Goal: Task Accomplishment & Management: Complete application form

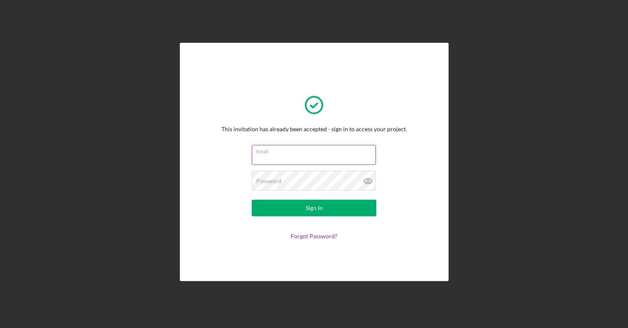
click at [307, 161] on input "Email" at bounding box center [314, 155] width 124 height 20
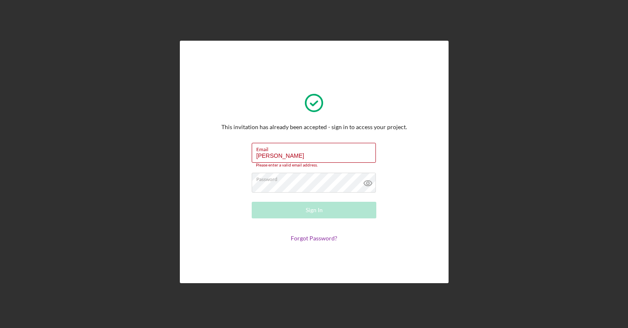
drag, startPoint x: 284, startPoint y: 154, endPoint x: 244, endPoint y: 152, distance: 40.8
click at [244, 153] on form "Email [PERSON_NAME] Please enter a valid email address. Password Sign In Forgot…" at bounding box center [314, 192] width 166 height 99
type input "[PERSON_NAME][EMAIL_ADDRESS][DOMAIN_NAME]"
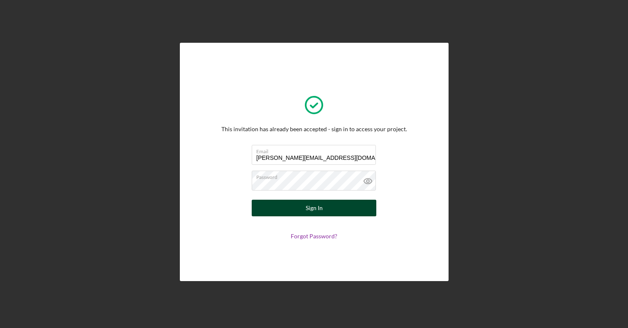
click at [309, 214] on div "Sign In" at bounding box center [314, 208] width 17 height 17
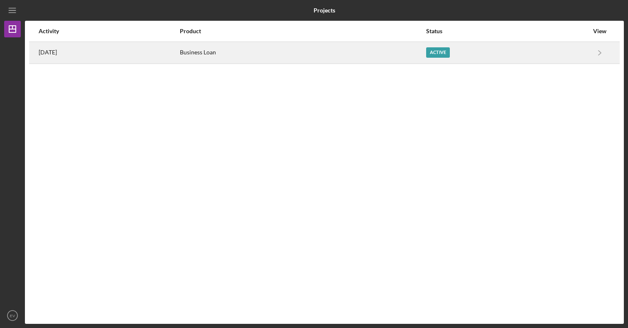
click at [450, 52] on div "Active" at bounding box center [438, 52] width 24 height 10
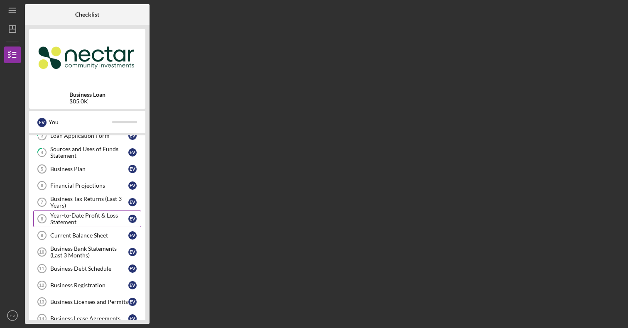
scroll to position [59, 0]
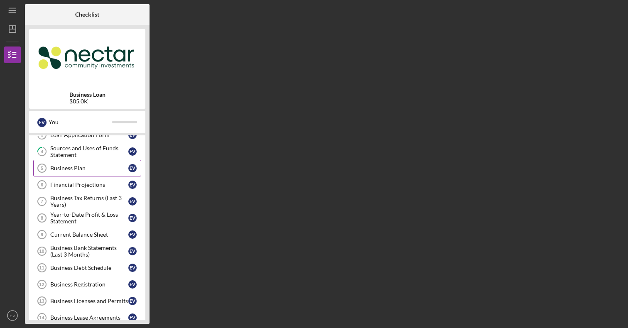
click at [66, 165] on div "Business Plan" at bounding box center [89, 168] width 78 height 7
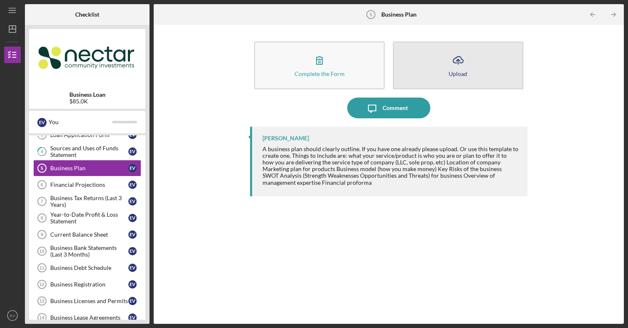
click at [440, 74] on button "Icon/Upload Upload" at bounding box center [458, 66] width 130 height 48
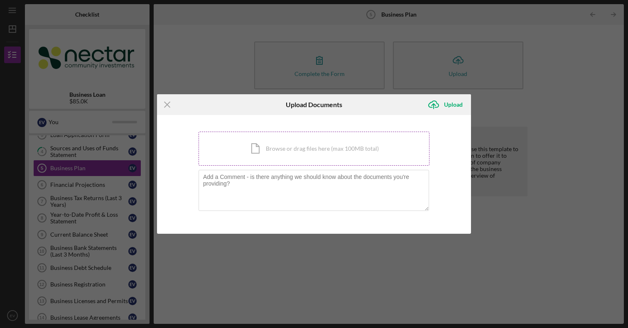
click at [289, 157] on div "Icon/Document Browse or drag files here (max 100MB total) Tap to choose files o…" at bounding box center [314, 149] width 231 height 34
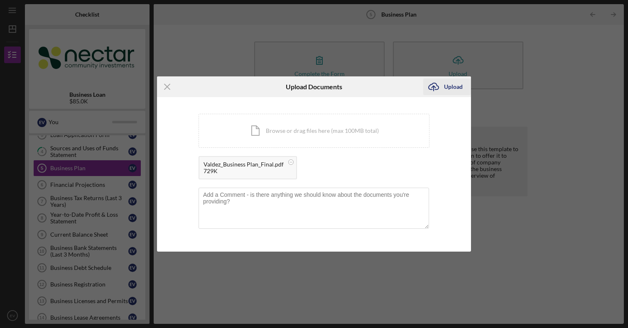
click at [441, 92] on icon "Icon/Upload" at bounding box center [433, 86] width 21 height 21
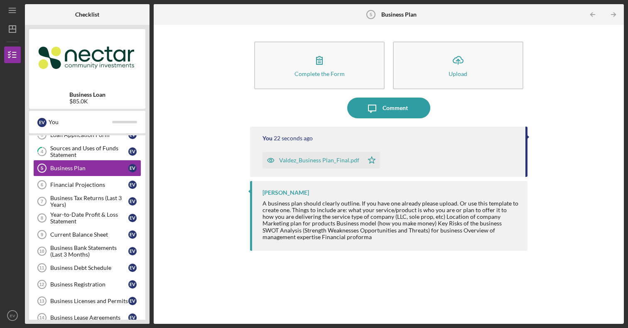
click at [314, 164] on div "Valdez_Business Plan_Final.pdf" at bounding box center [312, 160] width 101 height 17
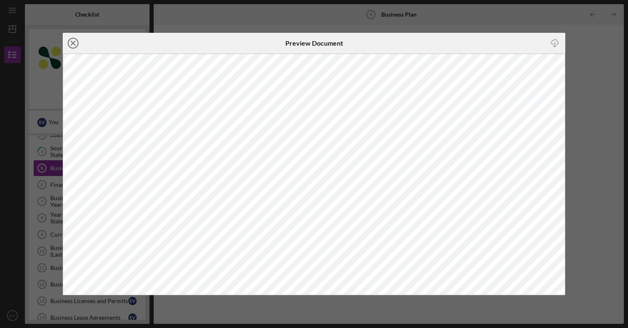
click at [76, 42] on icon "Icon/Close" at bounding box center [73, 43] width 21 height 21
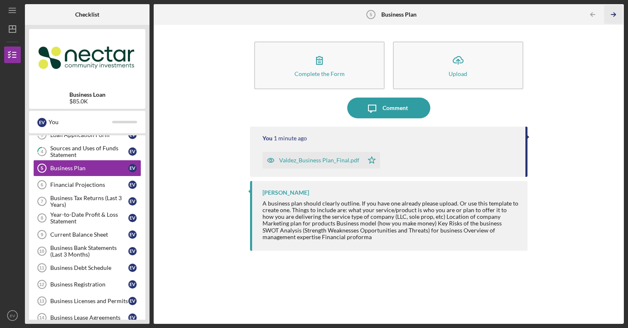
click at [613, 15] on line "button" at bounding box center [613, 15] width 4 height 0
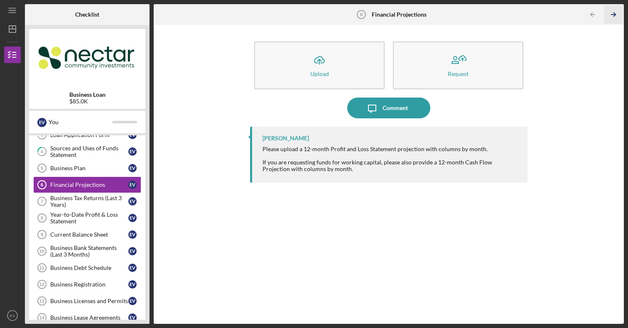
click at [610, 13] on icon "Icon/Table Pagination Arrow" at bounding box center [613, 14] width 19 height 19
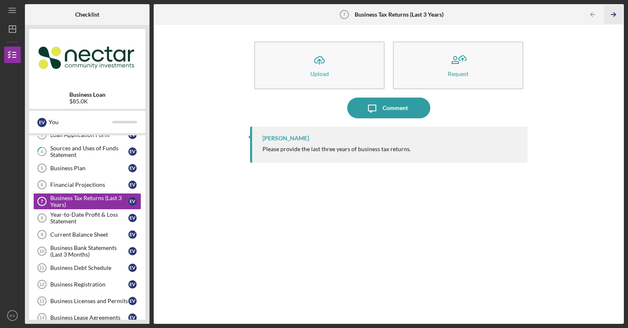
click at [614, 18] on icon "Icon/Table Pagination Arrow" at bounding box center [613, 14] width 19 height 19
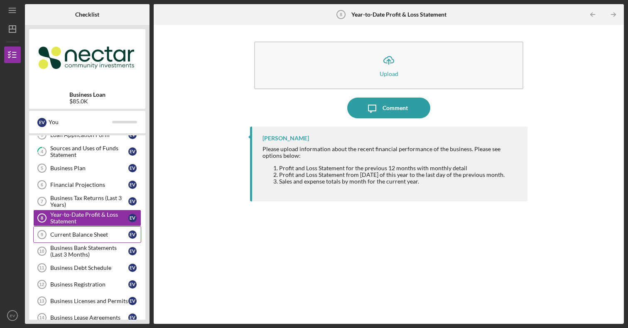
click at [63, 236] on div "Current Balance Sheet" at bounding box center [89, 234] width 78 height 7
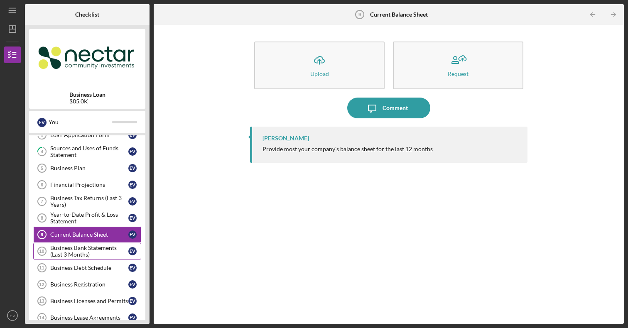
click at [74, 255] on div "Business Bank Statements (Last 3 Months)" at bounding box center [89, 251] width 78 height 13
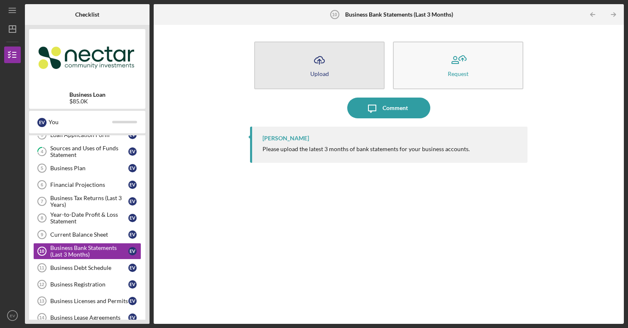
click at [357, 59] on button "Icon/Upload Upload" at bounding box center [319, 66] width 130 height 48
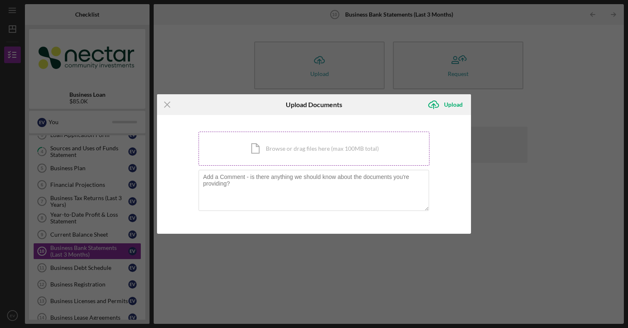
click at [322, 149] on div "Icon/Document Browse or drag files here (max 100MB total) Tap to choose files o…" at bounding box center [314, 149] width 231 height 34
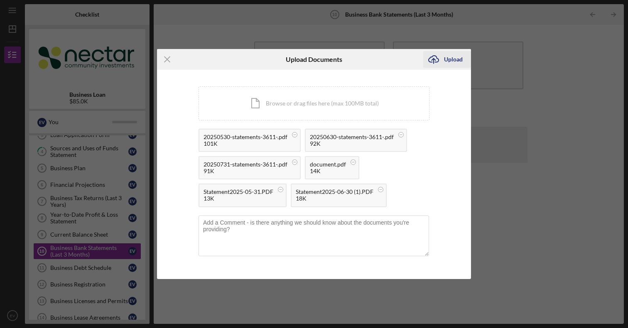
click at [437, 60] on icon "Icon/Upload" at bounding box center [433, 59] width 21 height 21
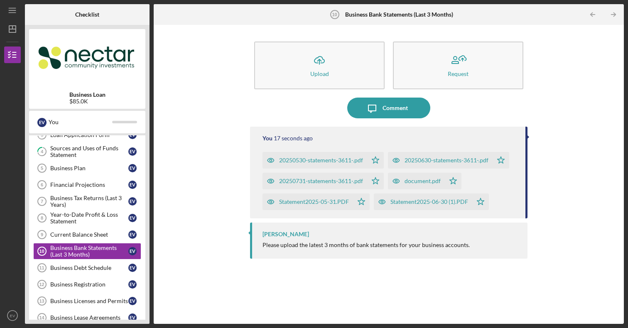
click at [526, 135] on div "You 17 seconds ago 20250530-statements-3611-.pdf Icon/Star 20250630-statements-…" at bounding box center [388, 173] width 277 height 92
click at [615, 15] on polyline "button" at bounding box center [614, 15] width 2 height 4
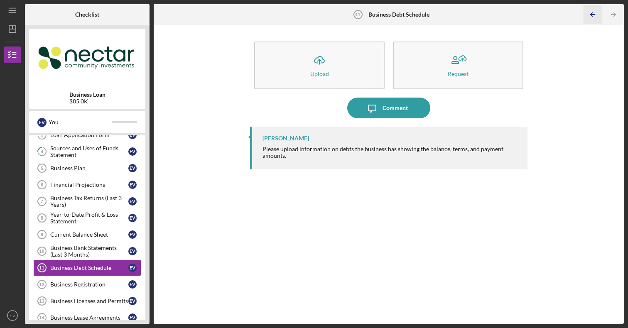
click at [595, 15] on icon "Icon/Table Pagination Arrow" at bounding box center [592, 14] width 19 height 19
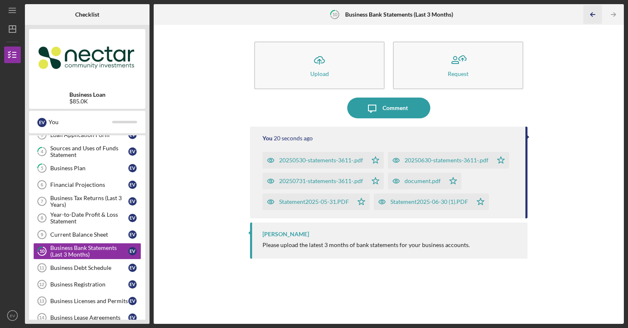
click at [595, 15] on icon "Icon/Table Pagination Arrow" at bounding box center [592, 14] width 19 height 19
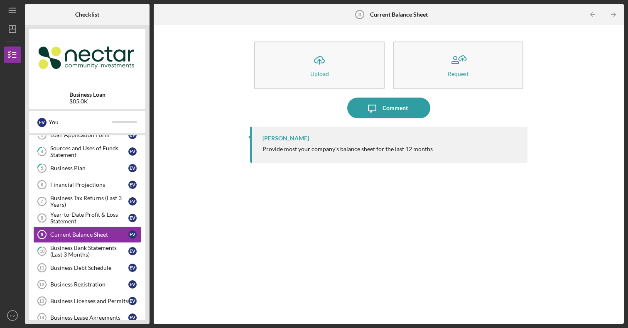
click at [595, 15] on icon "Icon/Table Pagination Arrow" at bounding box center [592, 14] width 19 height 19
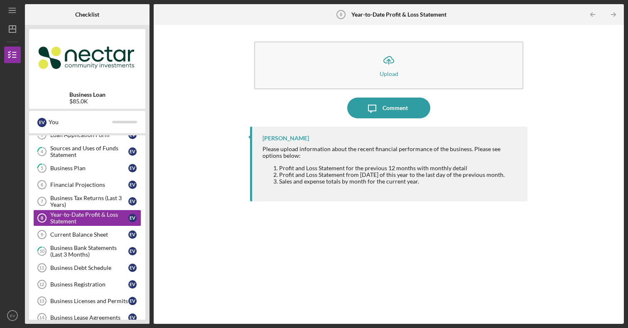
click at [595, 15] on icon "Icon/Table Pagination Arrow" at bounding box center [592, 14] width 19 height 19
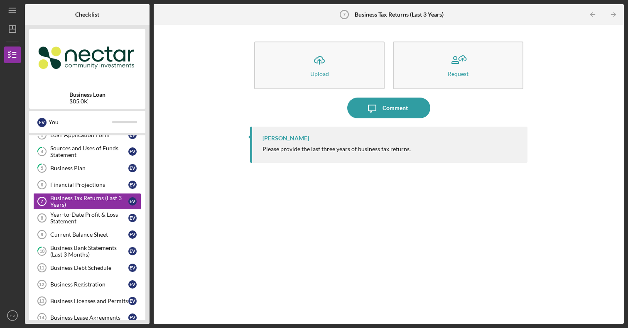
click at [595, 15] on icon "Icon/Table Pagination Arrow" at bounding box center [592, 14] width 19 height 19
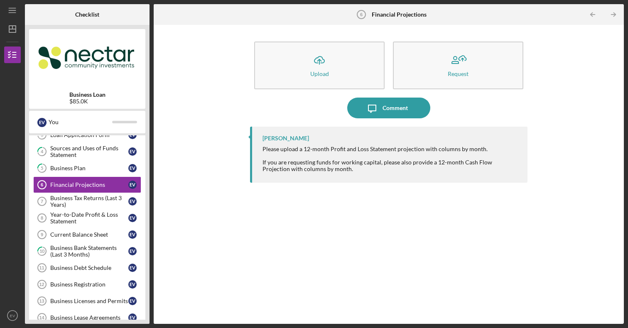
click at [595, 15] on icon "Icon/Table Pagination Arrow" at bounding box center [592, 14] width 19 height 19
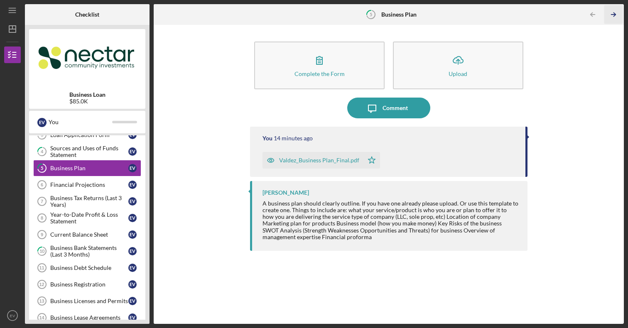
click at [610, 15] on icon "Icon/Table Pagination Arrow" at bounding box center [613, 14] width 19 height 19
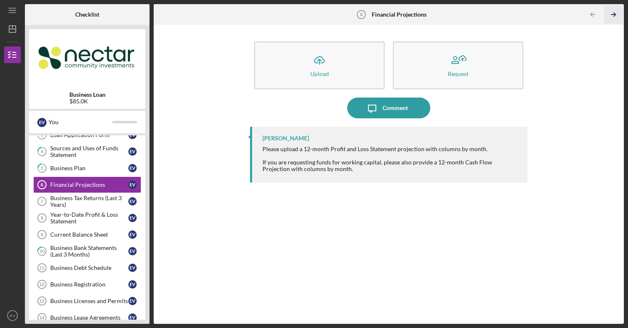
click at [610, 15] on icon "Icon/Table Pagination Arrow" at bounding box center [613, 14] width 19 height 19
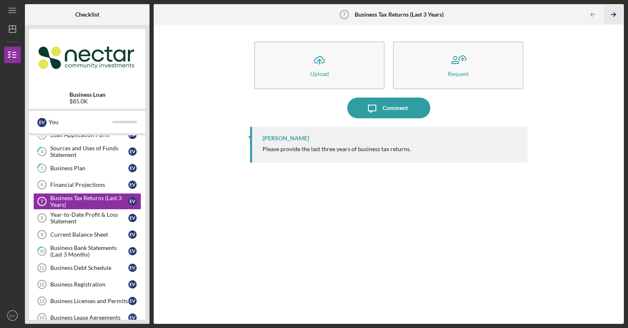
click at [610, 15] on icon "Icon/Table Pagination Arrow" at bounding box center [613, 14] width 19 height 19
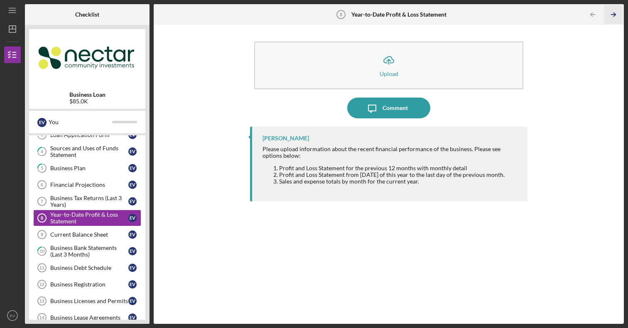
click at [610, 15] on icon "Icon/Table Pagination Arrow" at bounding box center [613, 14] width 19 height 19
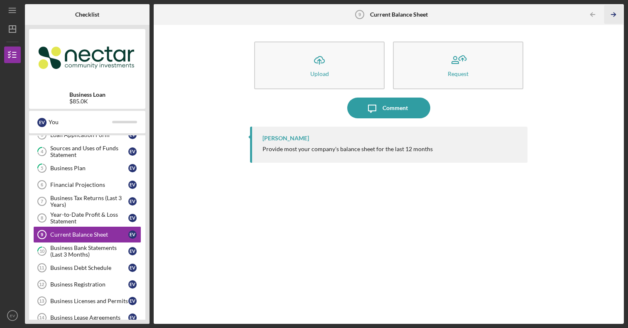
click at [610, 15] on icon "Icon/Table Pagination Arrow" at bounding box center [613, 14] width 19 height 19
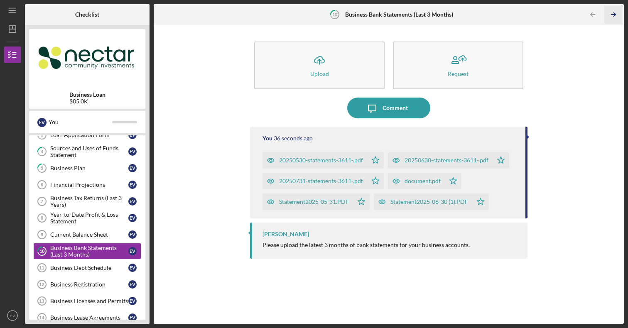
click at [610, 15] on icon "Icon/Table Pagination Arrow" at bounding box center [613, 14] width 19 height 19
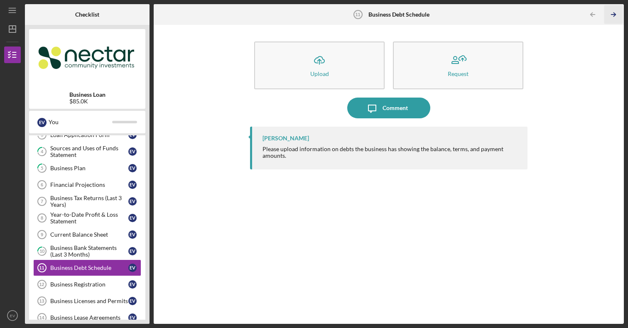
click at [611, 20] on icon "Icon/Table Pagination Arrow" at bounding box center [613, 14] width 19 height 19
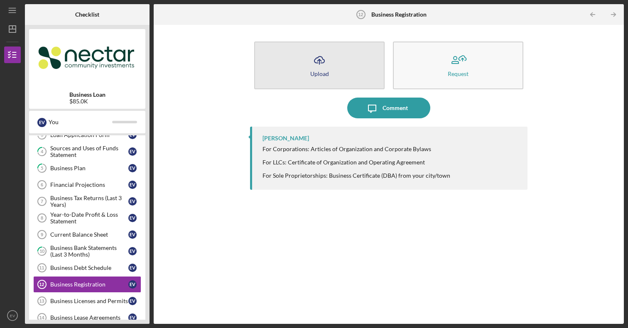
click at [331, 64] on button "Icon/Upload Upload" at bounding box center [319, 66] width 130 height 48
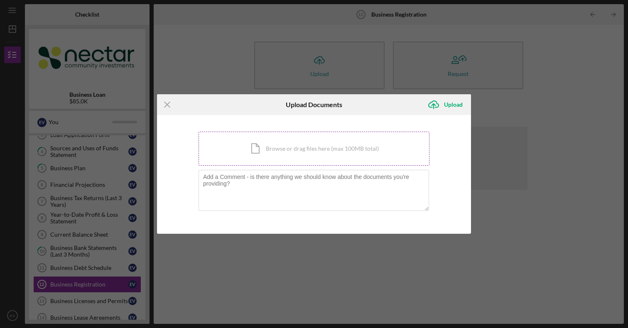
click at [296, 156] on div "Icon/Document Browse or drag files here (max 100MB total) Tap to choose files o…" at bounding box center [314, 149] width 231 height 34
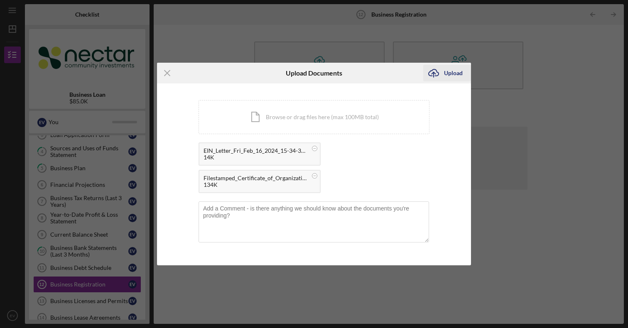
click at [448, 69] on div "Upload" at bounding box center [453, 73] width 19 height 17
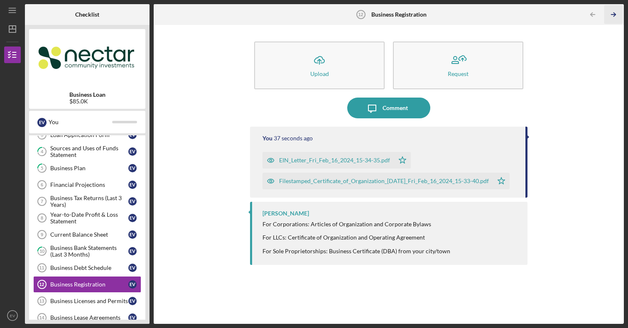
click at [613, 15] on icon "Icon/Table Pagination Arrow" at bounding box center [613, 14] width 19 height 19
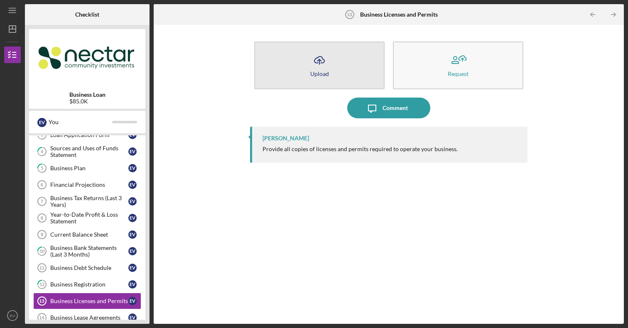
click at [326, 59] on icon "Icon/Upload" at bounding box center [319, 60] width 21 height 21
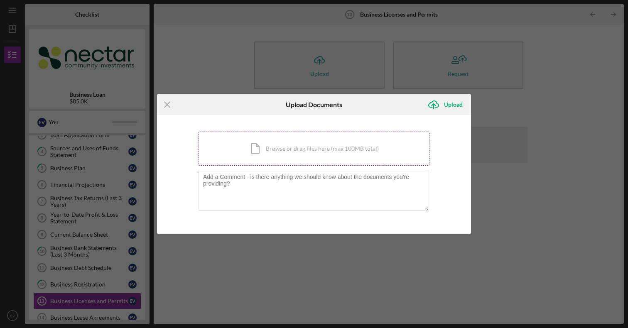
click at [297, 143] on div "Icon/Document Browse or drag files here (max 100MB total) Tap to choose files o…" at bounding box center [314, 149] width 231 height 34
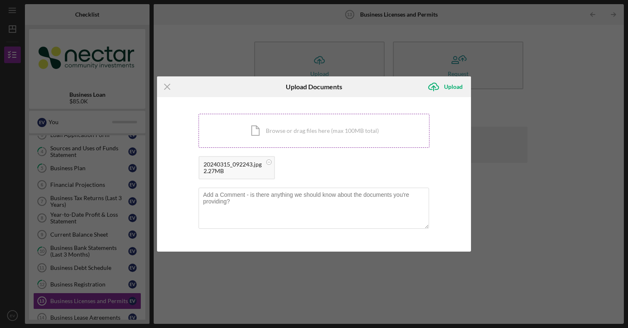
click at [281, 132] on div "Icon/Document Browse or drag files here (max 100MB total) Tap to choose files o…" at bounding box center [314, 131] width 231 height 34
click at [241, 172] on div "2.27MB" at bounding box center [232, 171] width 58 height 7
click at [233, 166] on div "20240315_092243.jpg" at bounding box center [232, 164] width 58 height 7
click at [270, 123] on div "Icon/Document Browse or drag files here (max 100MB total) Tap to choose files o…" at bounding box center [314, 131] width 231 height 34
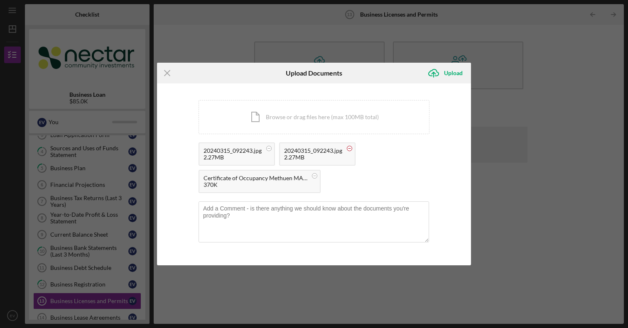
click at [270, 149] on rect at bounding box center [269, 148] width 2 height 0
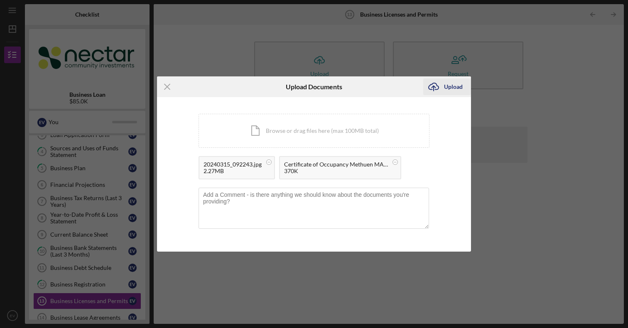
click at [466, 87] on button "Icon/Upload Upload" at bounding box center [447, 86] width 48 height 17
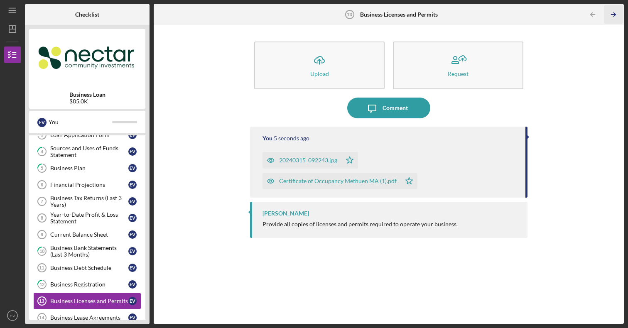
click at [608, 16] on icon "Icon/Table Pagination Arrow" at bounding box center [613, 14] width 19 height 19
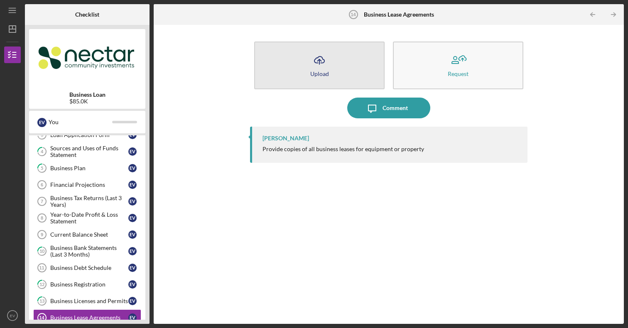
click at [347, 71] on button "Icon/Upload Upload" at bounding box center [319, 66] width 130 height 48
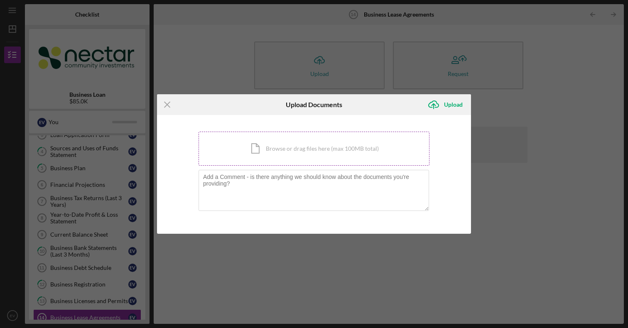
click at [330, 154] on div "Icon/Document Browse or drag files here (max 100MB total) Tap to choose files o…" at bounding box center [314, 149] width 231 height 34
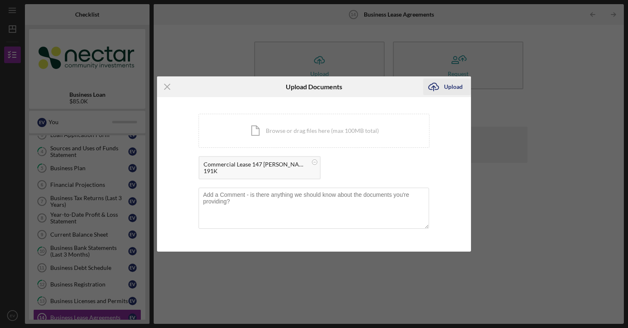
click at [434, 89] on icon "Icon/Upload" at bounding box center [433, 86] width 21 height 21
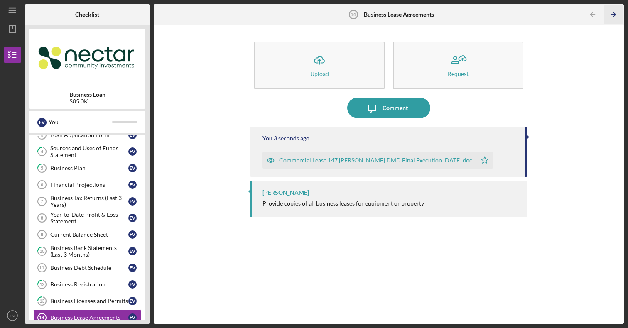
click at [610, 18] on icon "Icon/Table Pagination Arrow" at bounding box center [613, 14] width 19 height 19
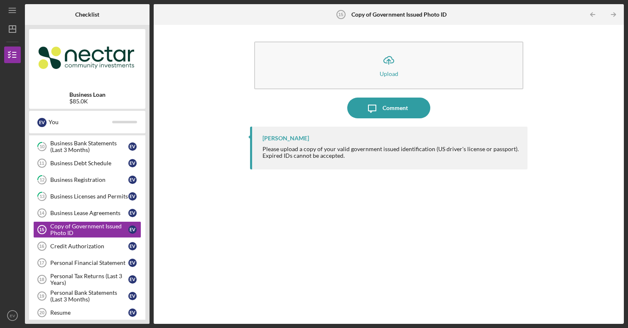
scroll to position [166, 0]
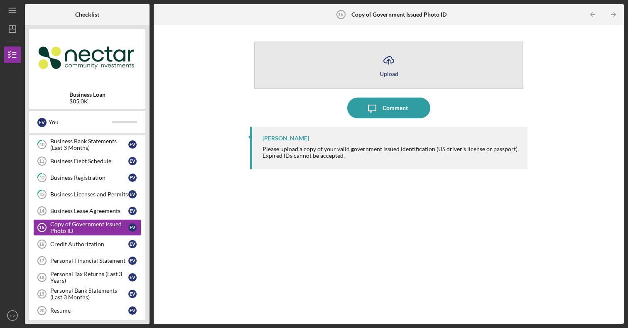
click at [385, 69] on icon "Icon/Upload" at bounding box center [388, 60] width 21 height 21
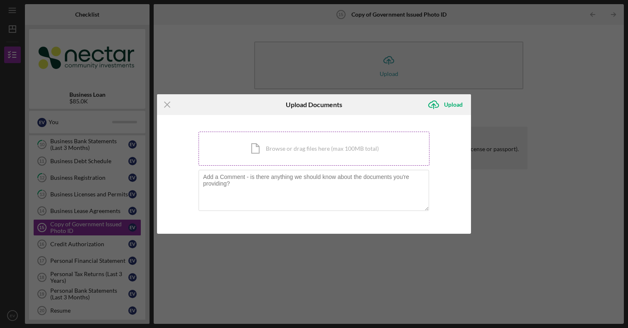
click at [287, 157] on div "Icon/Document Browse or drag files here (max 100MB total) Tap to choose files o…" at bounding box center [314, 149] width 231 height 34
click at [292, 161] on div "Icon/Document Browse or drag files here (max 100MB total) Tap to choose files o…" at bounding box center [314, 149] width 231 height 34
click at [294, 145] on div "Icon/Document Browse or drag files here (max 100MB total) Tap to choose files o…" at bounding box center [314, 149] width 231 height 34
click at [167, 105] on line at bounding box center [166, 104] width 5 height 5
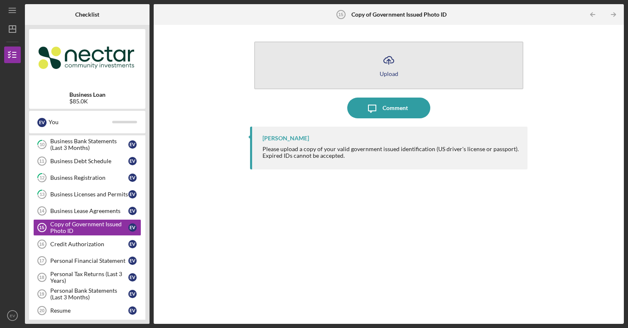
click at [357, 76] on button "Icon/Upload Upload" at bounding box center [388, 66] width 269 height 48
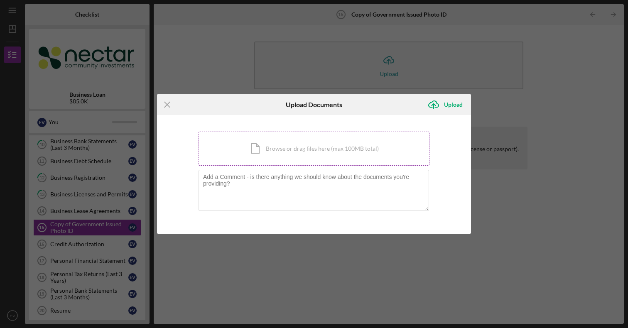
click at [306, 152] on div "Icon/Document Browse or drag files here (max 100MB total) Tap to choose files o…" at bounding box center [314, 149] width 231 height 34
click at [342, 147] on div "Icon/Document Browse or drag files here (max 100MB total) Tap to choose files o…" at bounding box center [314, 149] width 231 height 34
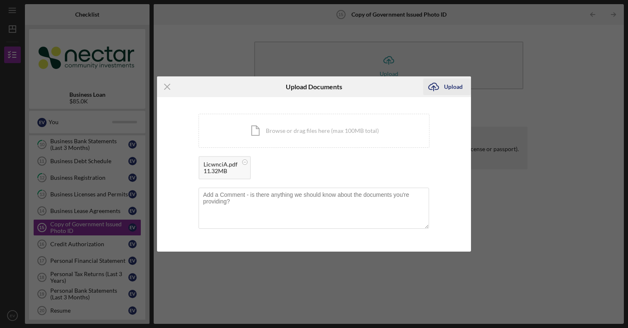
click at [461, 87] on div "Upload" at bounding box center [453, 86] width 19 height 17
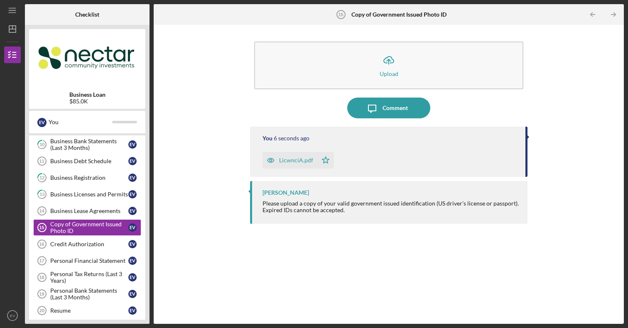
drag, startPoint x: 418, startPoint y: 69, endPoint x: 543, endPoint y: 58, distance: 125.5
click at [542, 58] on div "Icon/Upload Upload Icon/Message Comment You 6 seconds ago LicwnciA.pdf Icon/Sta…" at bounding box center [389, 174] width 462 height 291
click at [613, 15] on line "button" at bounding box center [613, 15] width 4 height 0
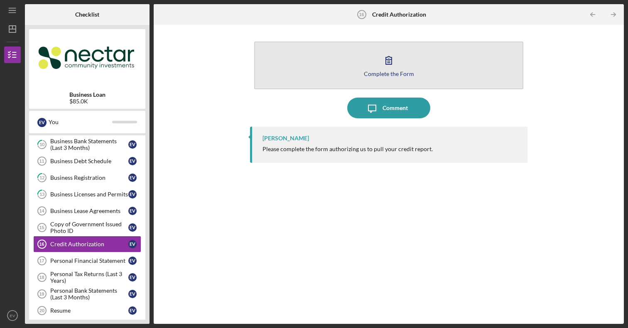
click at [389, 79] on button "Complete the Form Form" at bounding box center [388, 66] width 269 height 48
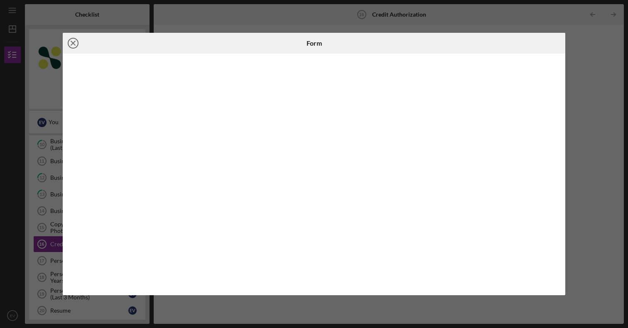
click at [78, 47] on icon "Icon/Close" at bounding box center [73, 43] width 21 height 21
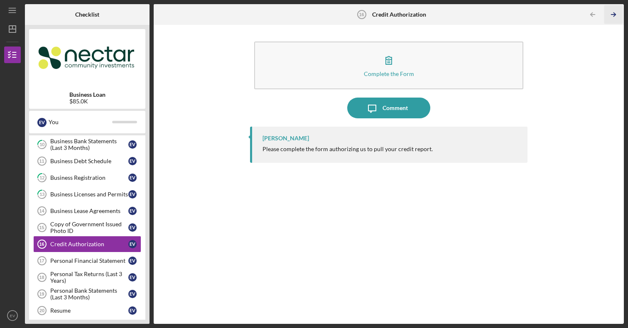
click at [614, 17] on icon "Icon/Table Pagination Arrow" at bounding box center [613, 14] width 19 height 19
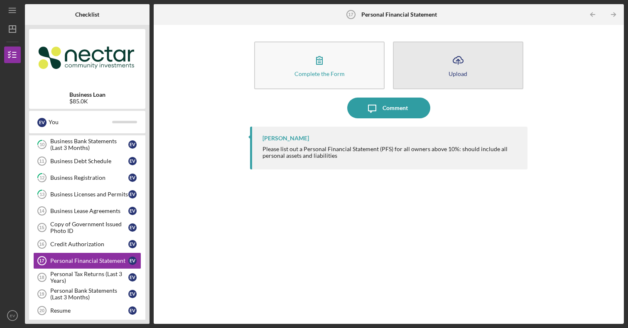
click at [398, 74] on button "Icon/Upload Upload" at bounding box center [458, 66] width 130 height 48
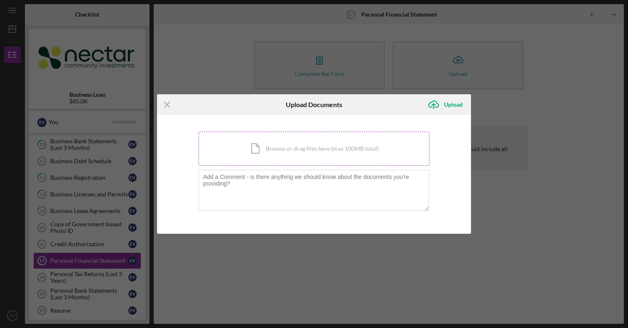
click at [300, 164] on div "Icon/Document Browse or drag files here (max 100MB total) Tap to choose files o…" at bounding box center [314, 149] width 231 height 34
click at [337, 156] on div "Icon/Document Browse or drag files here (max 100MB total) Tap to choose files o…" at bounding box center [314, 149] width 231 height 34
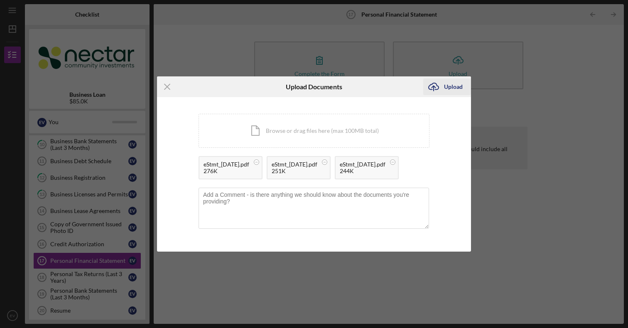
click at [446, 78] on div "Upload" at bounding box center [453, 86] width 19 height 17
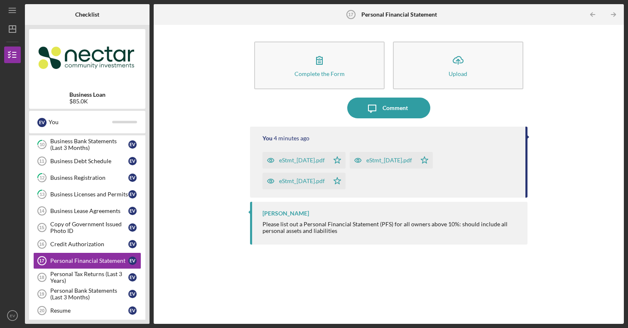
click at [325, 161] on div "eStmt_[DATE].pdf" at bounding box center [302, 160] width 46 height 7
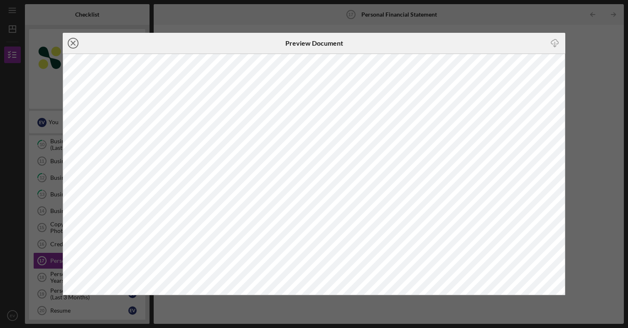
click at [76, 41] on icon "Icon/Close" at bounding box center [73, 43] width 21 height 21
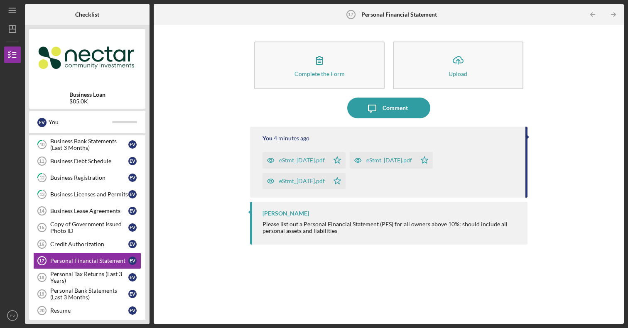
click at [461, 91] on div "Complete the Form Form Icon/Upload Upload" at bounding box center [388, 65] width 277 height 56
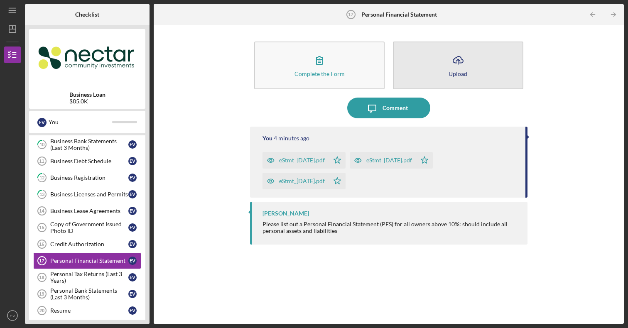
click at [461, 74] on div "Upload" at bounding box center [458, 74] width 19 height 6
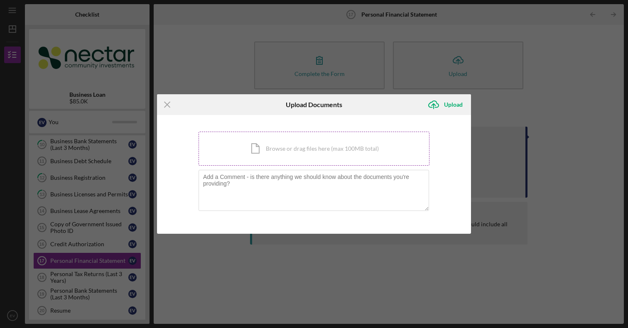
click at [293, 144] on div "Icon/Document Browse or drag files here (max 100MB total) Tap to choose files o…" at bounding box center [314, 149] width 231 height 34
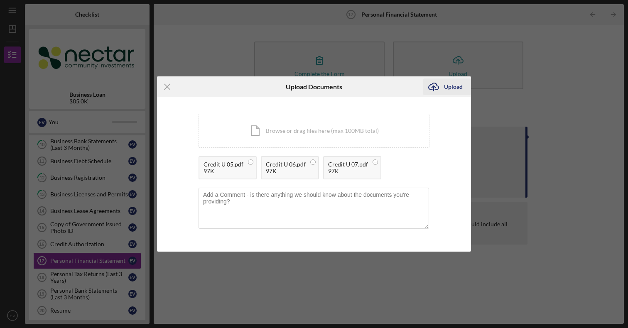
click at [448, 87] on div "Upload" at bounding box center [453, 86] width 19 height 17
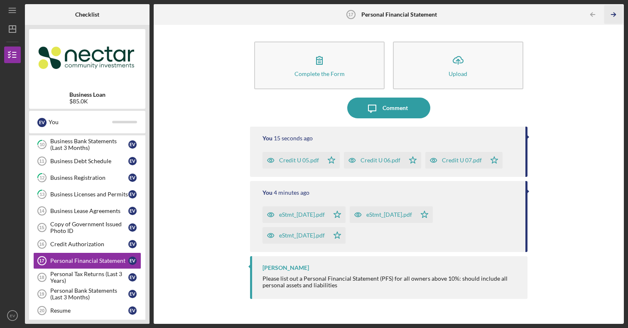
click at [614, 15] on line "button" at bounding box center [613, 15] width 4 height 0
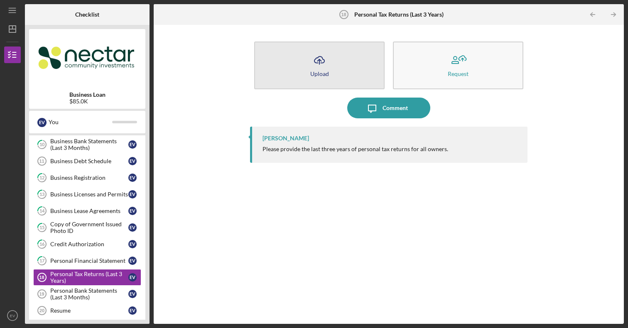
click at [334, 63] on button "Icon/Upload Upload" at bounding box center [319, 66] width 130 height 48
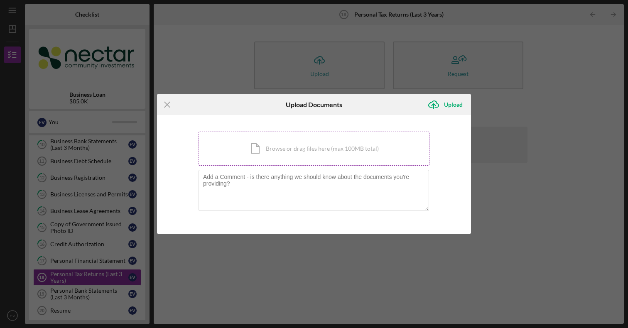
click at [295, 145] on div "Icon/Document Browse or drag files here (max 100MB total) Tap to choose files o…" at bounding box center [314, 149] width 231 height 34
click at [275, 149] on div "Icon/Document Browse or drag files here (max 100MB total) Tap to choose files o…" at bounding box center [314, 149] width 231 height 34
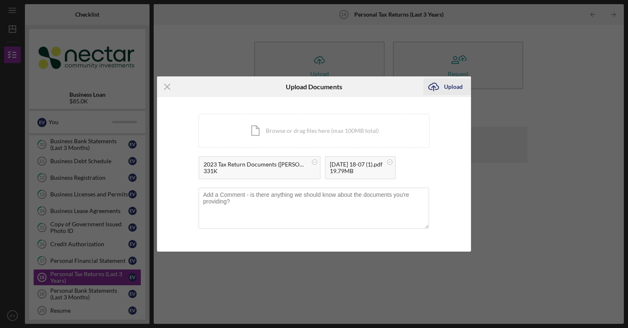
click at [444, 88] on div "Upload" at bounding box center [453, 86] width 19 height 17
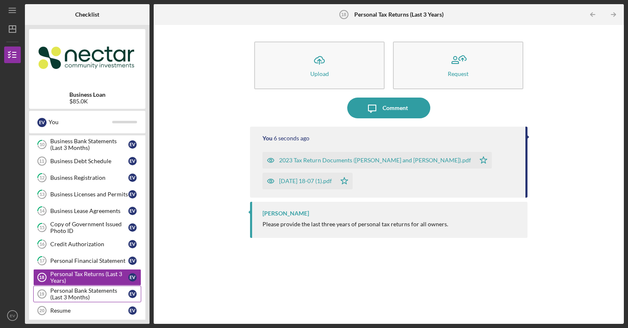
click at [94, 299] on div "Personal Bank Statements (Last 3 Months)" at bounding box center [89, 293] width 78 height 13
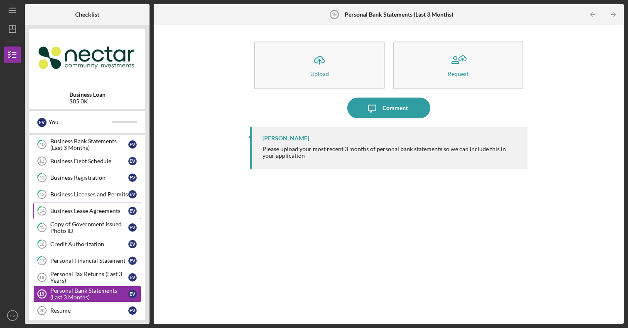
click at [91, 210] on div "Business Lease Agreements" at bounding box center [89, 211] width 78 height 7
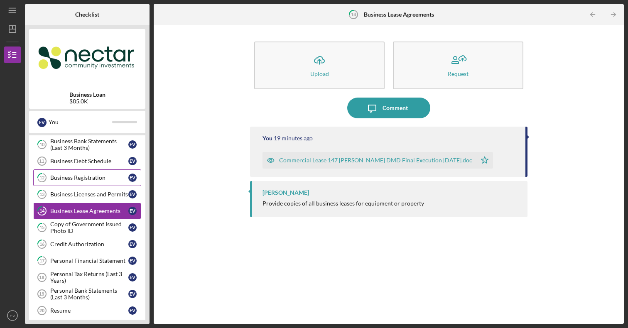
click at [85, 184] on link "12 Business Registration E V" at bounding box center [87, 177] width 108 height 17
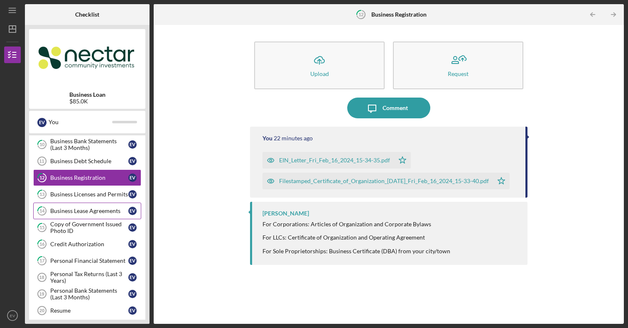
click at [84, 203] on link "14 Business Lease Agreements E V" at bounding box center [87, 211] width 108 height 17
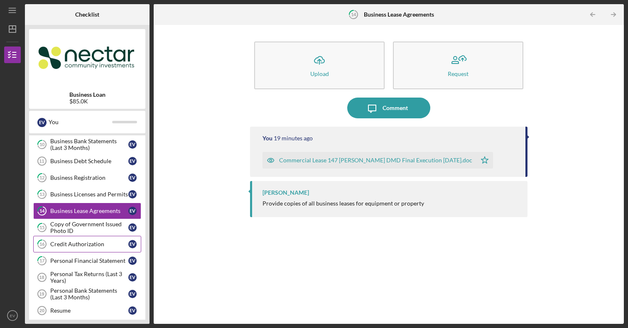
click at [74, 239] on link "16 Credit Authorization E V" at bounding box center [87, 244] width 108 height 17
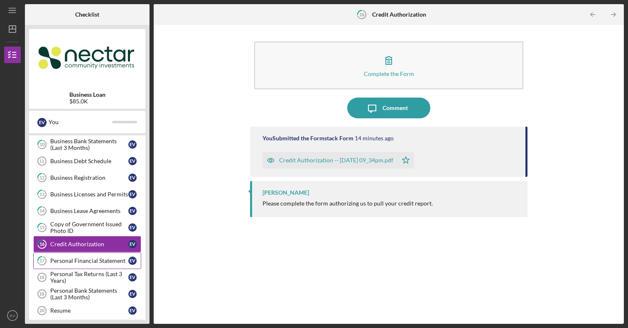
click at [74, 258] on div "Personal Financial Statement" at bounding box center [89, 260] width 78 height 7
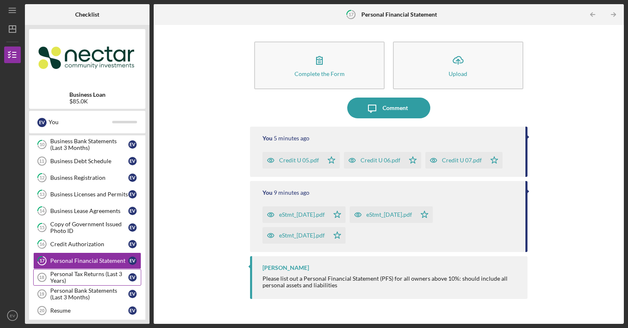
click at [74, 275] on div "Personal Tax Returns (Last 3 Years)" at bounding box center [89, 277] width 78 height 13
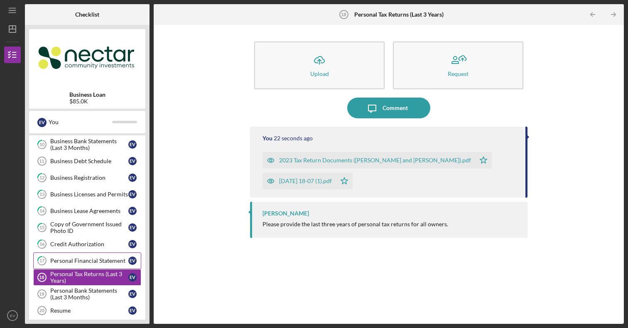
click at [74, 264] on div "Personal Financial Statement" at bounding box center [89, 260] width 78 height 7
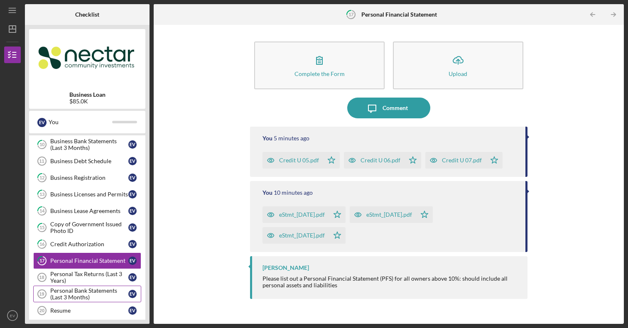
click at [74, 289] on div "Personal Bank Statements (Last 3 Months)" at bounding box center [89, 293] width 78 height 13
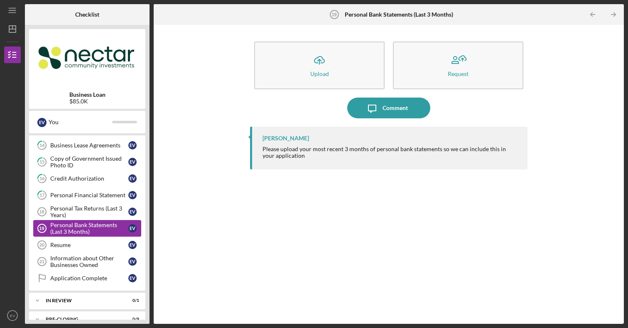
scroll to position [233, 0]
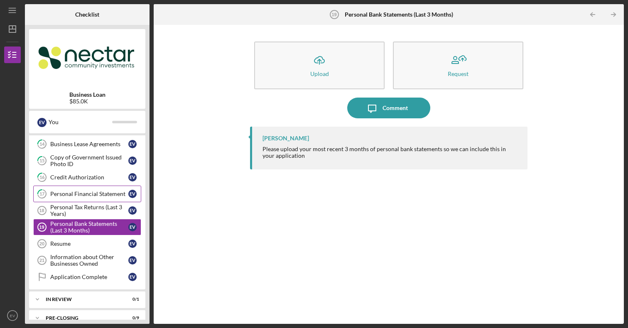
click at [82, 196] on div "Personal Financial Statement" at bounding box center [89, 194] width 78 height 7
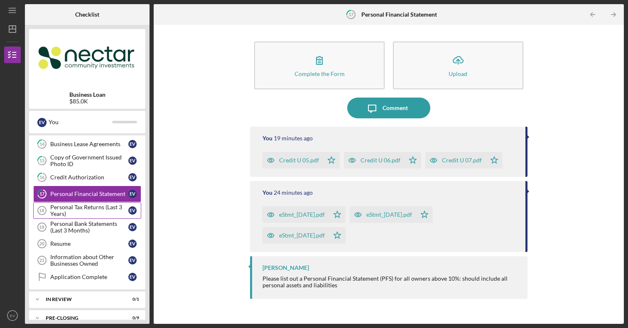
click at [108, 213] on div "Personal Tax Returns (Last 3 Years)" at bounding box center [89, 210] width 78 height 13
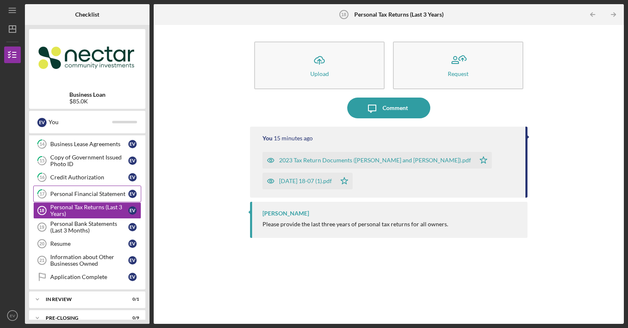
click at [108, 198] on link "17 Personal Financial Statement E V" at bounding box center [87, 194] width 108 height 17
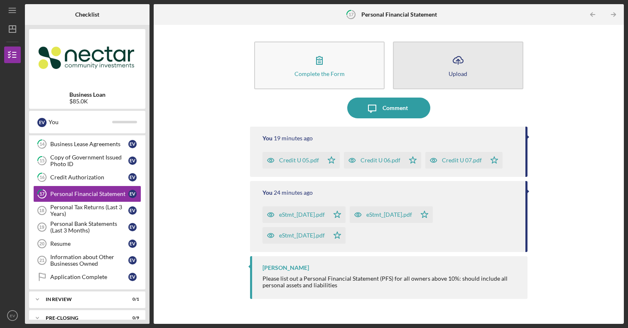
click at [470, 74] on button "Icon/Upload Upload" at bounding box center [458, 66] width 130 height 48
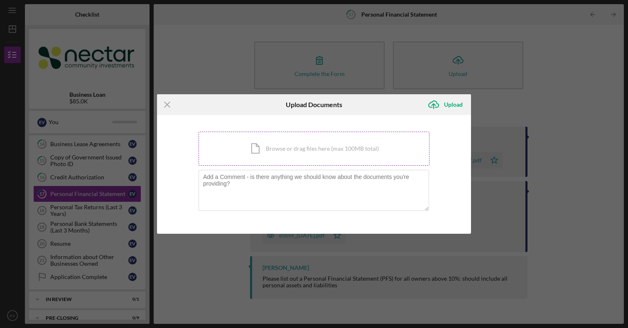
click at [321, 143] on div "Icon/Document Browse or drag files here (max 100MB total) Tap to choose files o…" at bounding box center [314, 149] width 231 height 34
click at [336, 151] on div "Icon/Document Browse or drag files here (max 100MB total) Tap to choose files o…" at bounding box center [314, 149] width 231 height 34
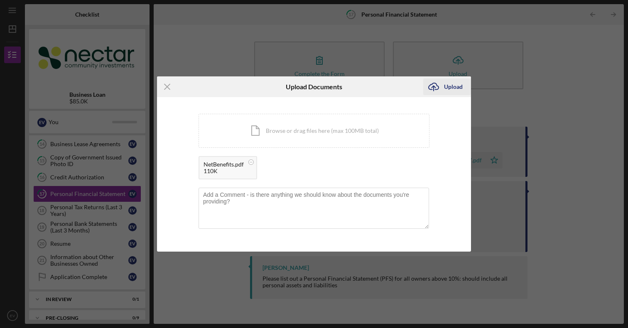
click at [439, 90] on icon "Icon/Upload" at bounding box center [433, 86] width 21 height 21
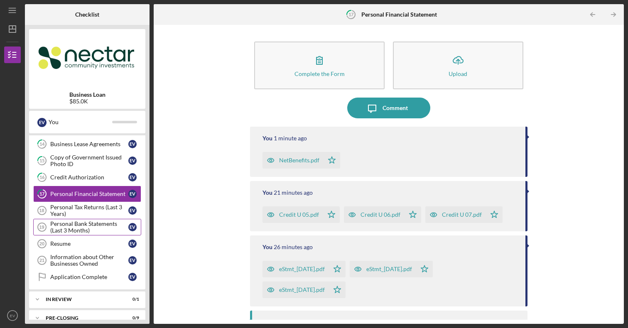
click at [85, 225] on div "Personal Bank Statements (Last 3 Months)" at bounding box center [89, 227] width 78 height 13
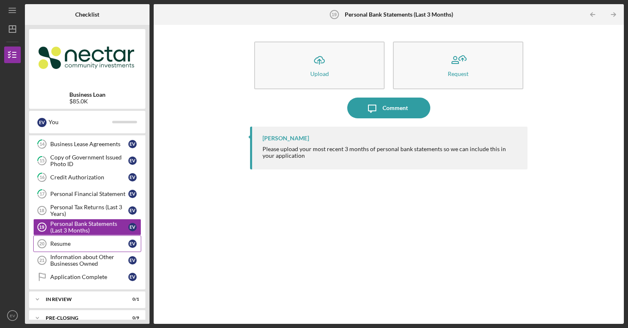
click at [77, 249] on link "Resume 20 Resume E V" at bounding box center [87, 243] width 108 height 17
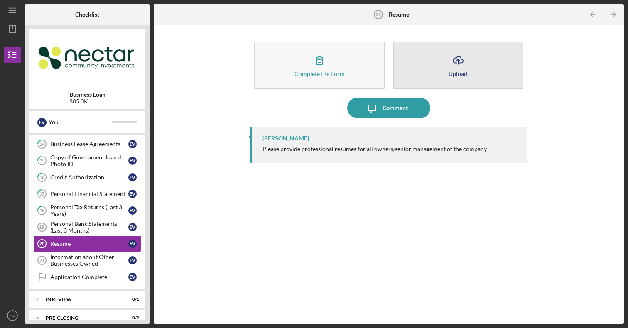
click at [445, 57] on button "Icon/Upload Upload" at bounding box center [458, 66] width 130 height 48
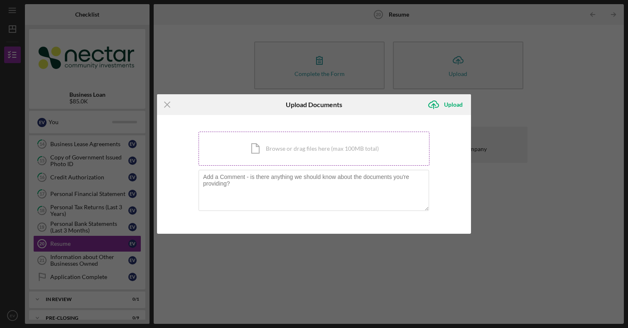
click at [288, 154] on div "Icon/Document Browse or drag files here (max 100MB total) Tap to choose files o…" at bounding box center [314, 149] width 231 height 34
click at [301, 152] on div "Icon/Document Browse or drag files here (max 100MB total) Tap to choose files o…" at bounding box center [314, 149] width 231 height 34
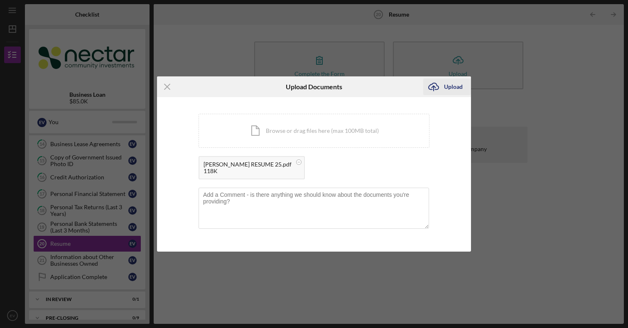
click at [453, 88] on div "Upload" at bounding box center [453, 86] width 19 height 17
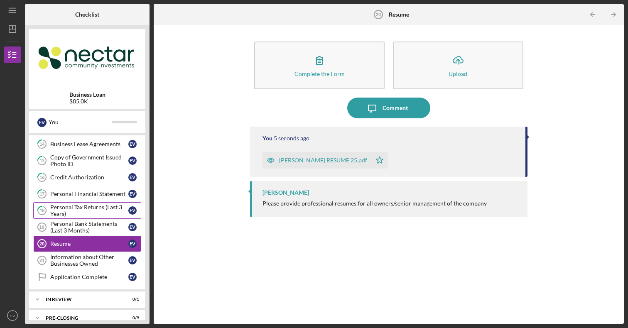
click at [93, 213] on div "Personal Tax Returns (Last 3 Years)" at bounding box center [89, 210] width 78 height 13
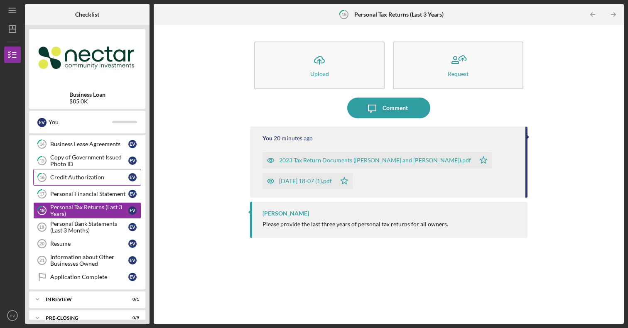
click at [94, 176] on div "Credit Authorization" at bounding box center [89, 177] width 78 height 7
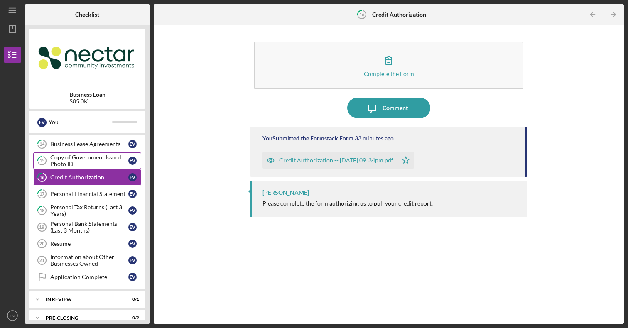
click at [94, 160] on div "Copy of Government Issued Photo ID" at bounding box center [89, 160] width 78 height 13
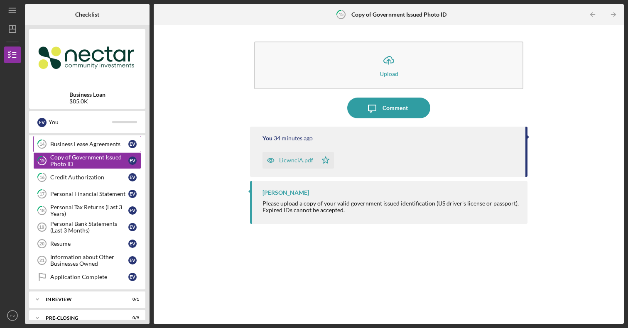
click at [92, 147] on div "Business Lease Agreements" at bounding box center [89, 144] width 78 height 7
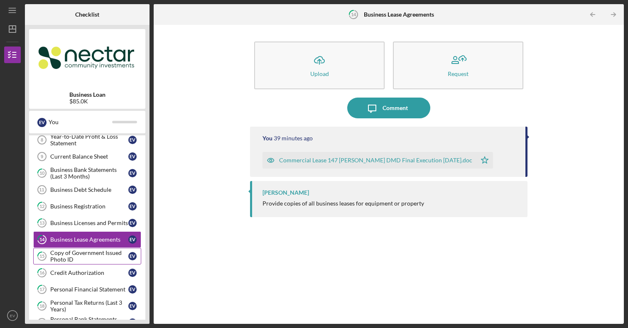
scroll to position [136, 0]
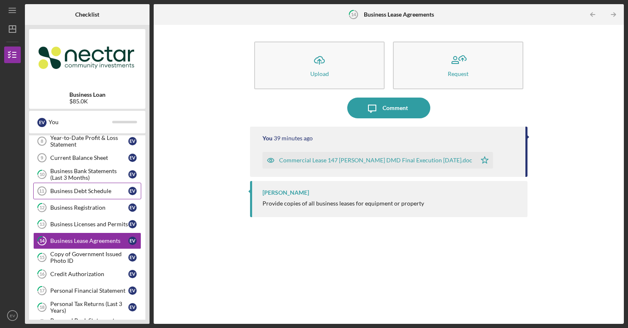
click at [86, 195] on link "Business Debt Schedule 11 Business Debt Schedule E V" at bounding box center [87, 191] width 108 height 17
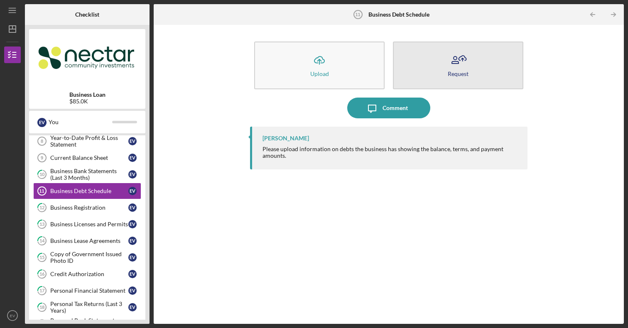
click at [441, 71] on button "Request" at bounding box center [458, 66] width 130 height 48
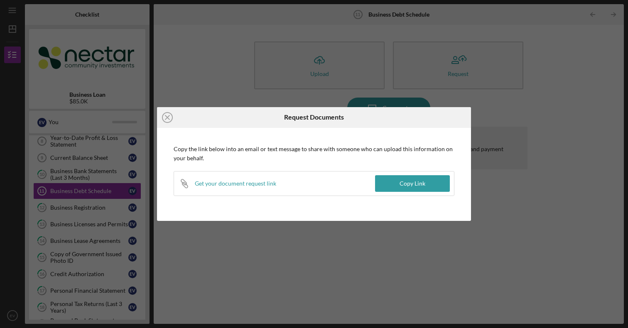
click at [277, 83] on div "Icon/Close Request Documents Copy the link below into an email or text message …" at bounding box center [314, 164] width 628 height 328
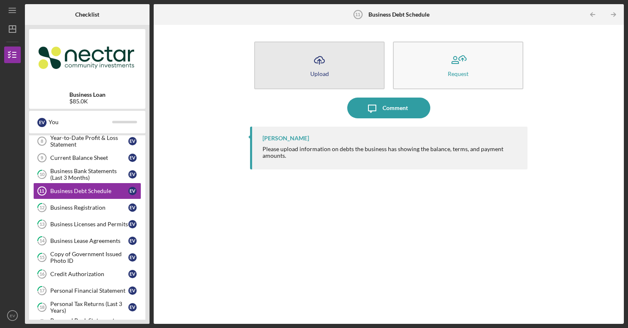
click at [350, 73] on button "Icon/Upload Upload" at bounding box center [319, 66] width 130 height 48
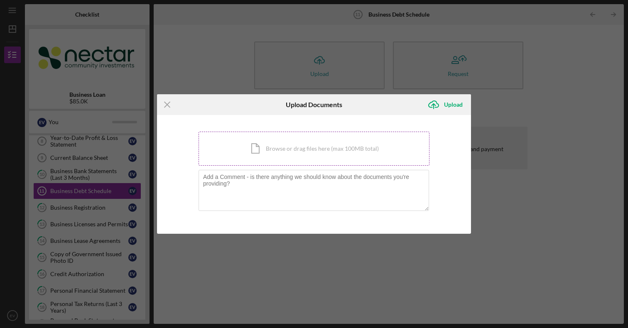
click at [290, 152] on div "Icon/Document Browse or drag files here (max 100MB total) Tap to choose files o…" at bounding box center [314, 149] width 231 height 34
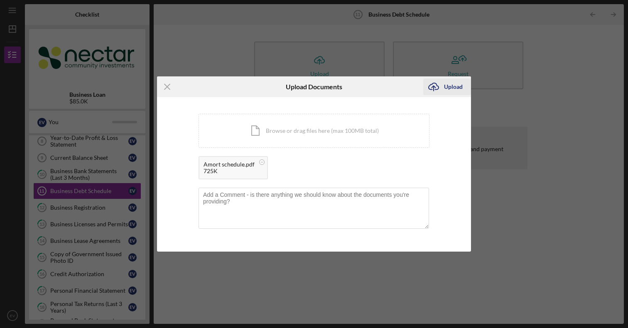
click at [439, 88] on icon "submit" at bounding box center [434, 86] width 10 height 6
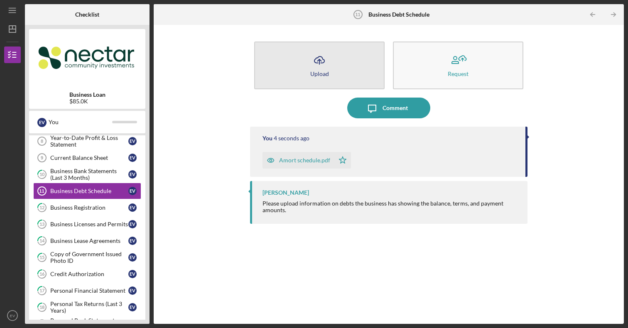
click at [329, 68] on icon "Icon/Upload" at bounding box center [319, 60] width 21 height 21
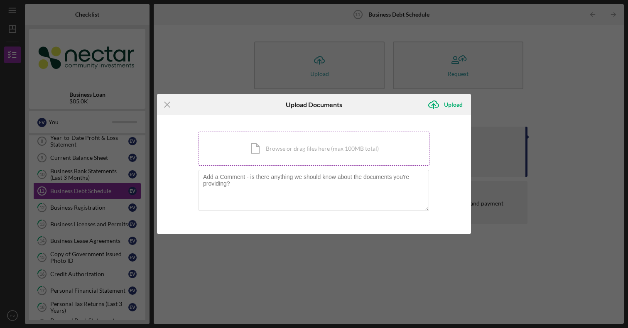
click at [318, 159] on div "Icon/Document Browse or drag files here (max 100MB total) Tap to choose files o…" at bounding box center [314, 149] width 231 height 34
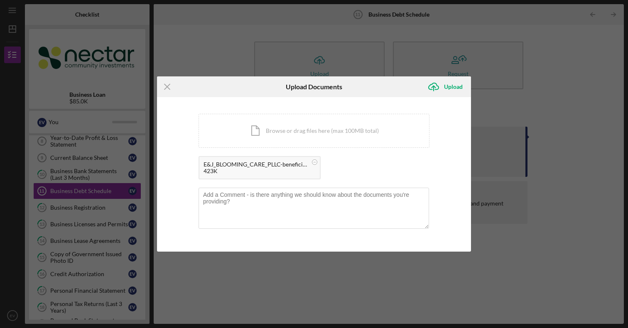
click at [257, 166] on div "E&J_BLOOMING_CARE_PLLC-beneficial_ownership_form_new_(2).pdf" at bounding box center [255, 164] width 104 height 7
click at [265, 167] on div "E&J_BLOOMING_CARE_PLLC-beneficial_ownership_form_new_(2).pdf" at bounding box center [255, 164] width 104 height 7
click at [438, 95] on div "Icon/Upload Upload" at bounding box center [447, 86] width 48 height 21
click at [439, 91] on icon "Icon/Upload" at bounding box center [433, 86] width 21 height 21
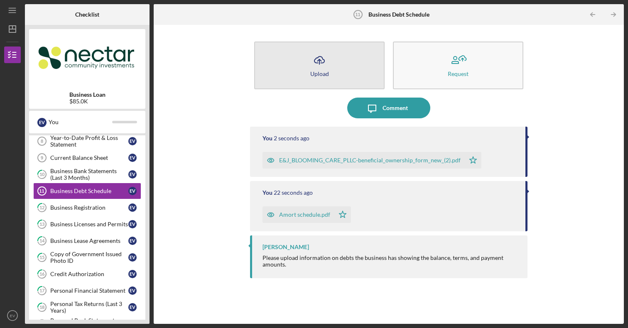
click at [319, 82] on button "Icon/Upload Upload" at bounding box center [319, 66] width 130 height 48
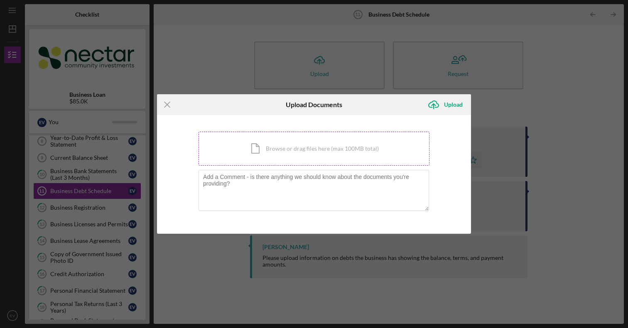
click at [318, 158] on div "Icon/Document Browse or drag files here (max 100MB total) Tap to choose files o…" at bounding box center [314, 149] width 231 height 34
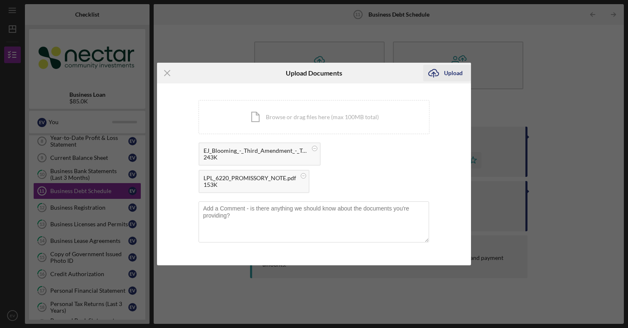
click at [438, 80] on icon "Icon/Upload" at bounding box center [433, 73] width 21 height 21
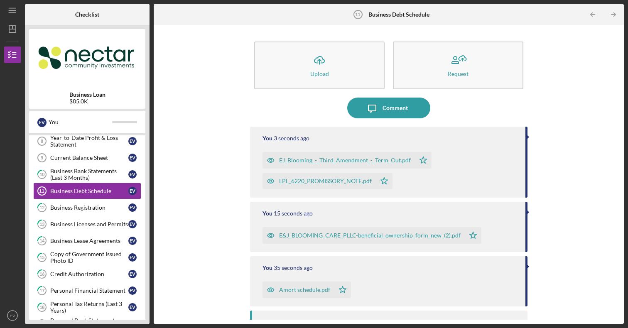
scroll to position [34, 0]
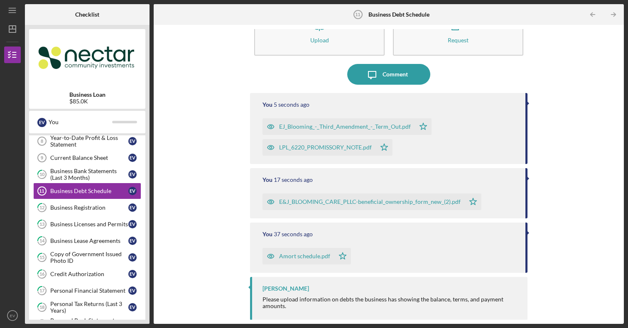
click at [309, 206] on div "E&J_BLOOMING_CARE_PLLC-beneficial_ownership_form_new_(2).pdf" at bounding box center [363, 202] width 202 height 17
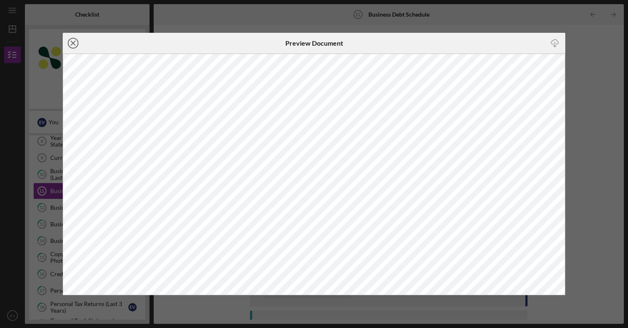
click at [76, 47] on icon "Icon/Close" at bounding box center [73, 43] width 21 height 21
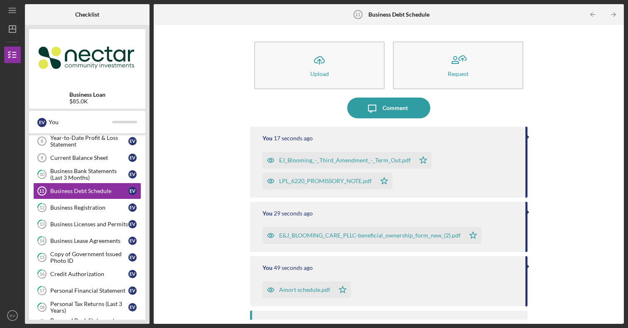
click at [347, 166] on div "EJ_Blooming_-_Third_Amendment_-_Term_Out.pdf" at bounding box center [338, 160] width 152 height 17
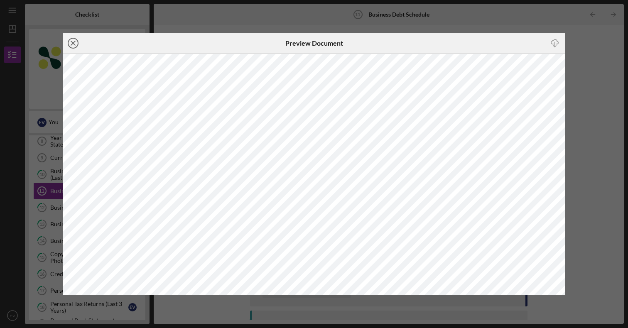
click at [75, 42] on icon "Icon/Close" at bounding box center [73, 43] width 21 height 21
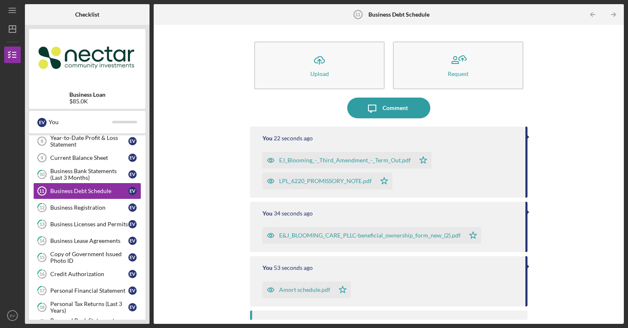
scroll to position [34, 0]
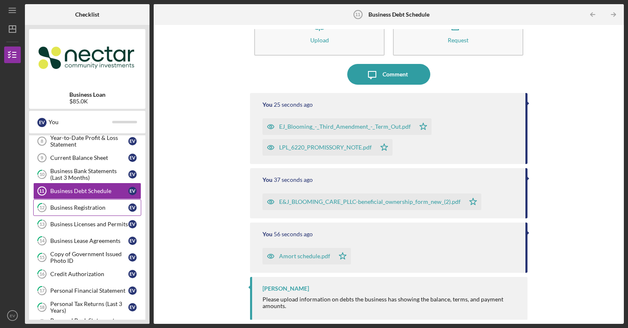
click at [104, 213] on link "12 Business Registration E V" at bounding box center [87, 207] width 108 height 17
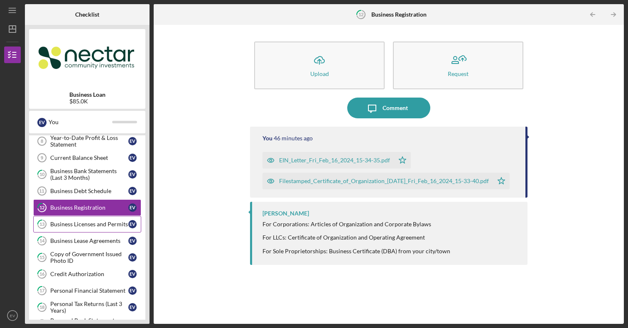
click at [103, 226] on div "Business Licenses and Permits" at bounding box center [89, 224] width 78 height 7
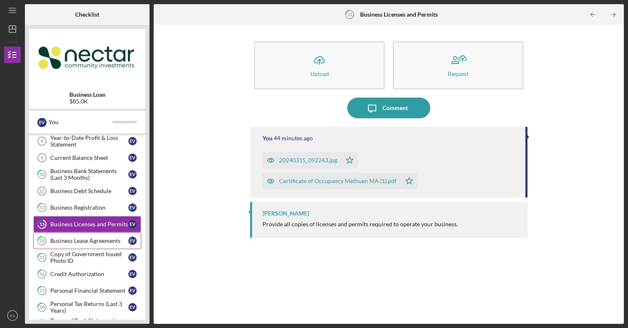
click at [98, 239] on div "Business Lease Agreements" at bounding box center [89, 241] width 78 height 7
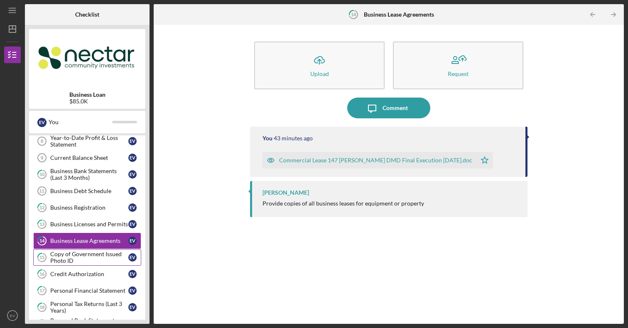
click at [97, 252] on div "Copy of Government Issued Photo ID" at bounding box center [89, 257] width 78 height 13
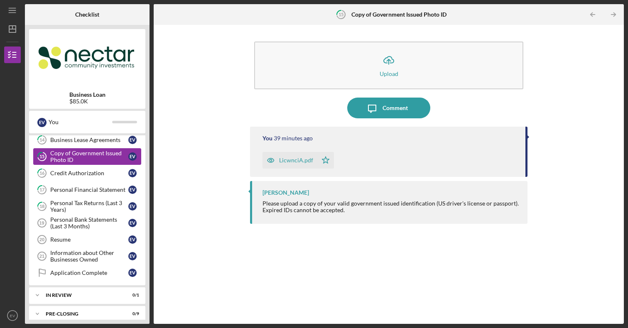
scroll to position [238, 0]
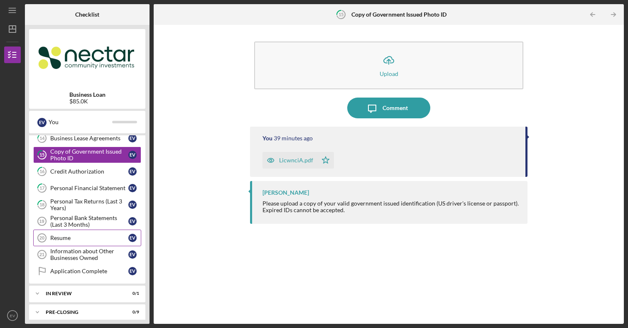
click at [94, 237] on div "Resume" at bounding box center [89, 238] width 78 height 7
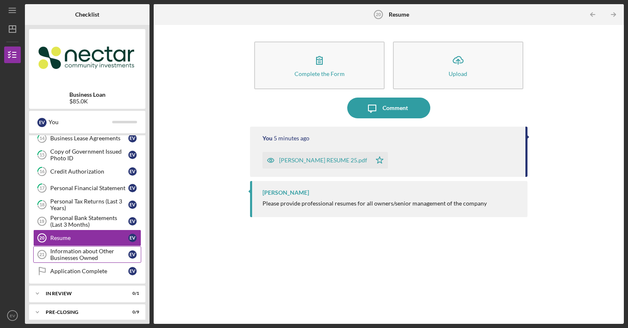
click at [96, 249] on div "Information about Other Businesses Owned" at bounding box center [89, 254] width 78 height 13
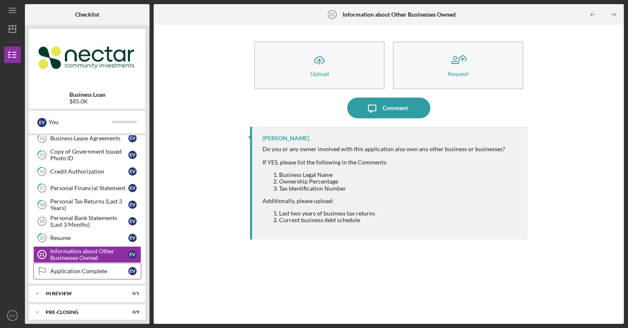
click at [96, 269] on div "Application Complete" at bounding box center [89, 271] width 78 height 7
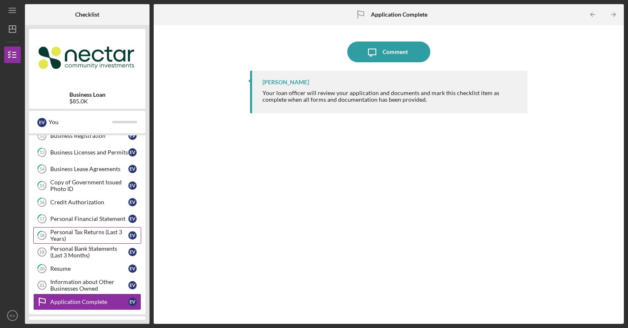
scroll to position [205, 0]
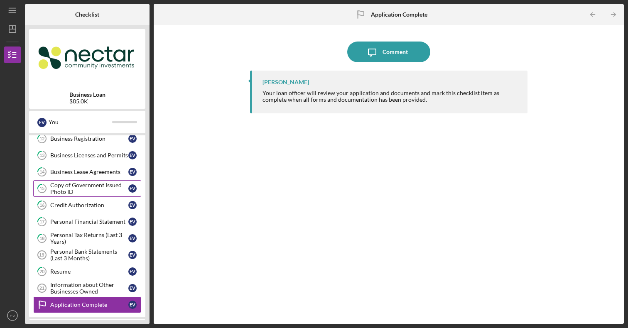
click at [103, 184] on div "Copy of Government Issued Photo ID" at bounding box center [89, 188] width 78 height 13
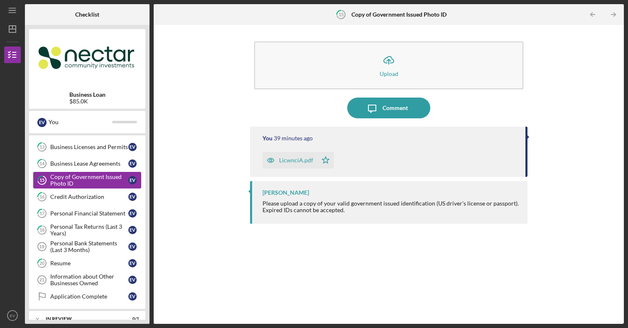
scroll to position [216, 0]
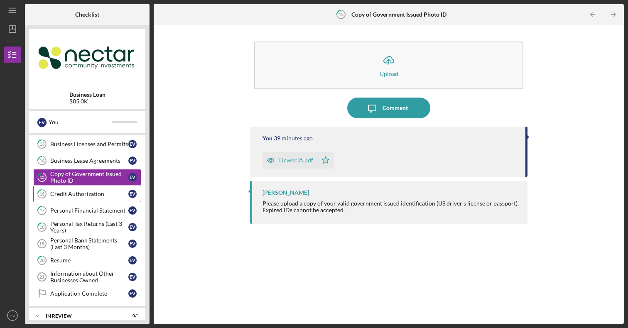
click at [99, 197] on link "16 Credit Authorization E V" at bounding box center [87, 194] width 108 height 17
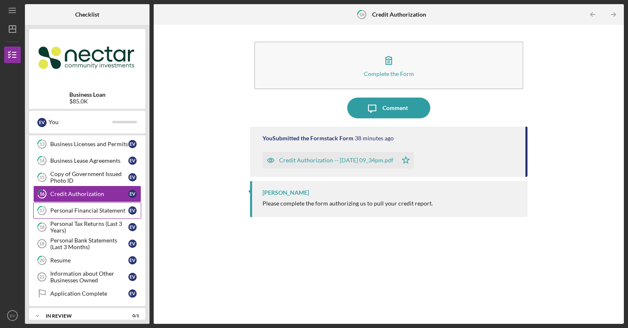
click at [98, 208] on div "Personal Financial Statement" at bounding box center [89, 210] width 78 height 7
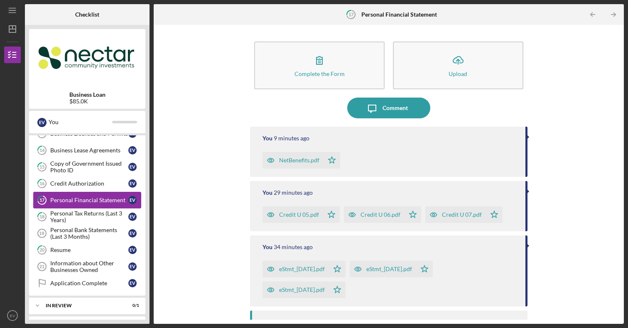
scroll to position [231, 0]
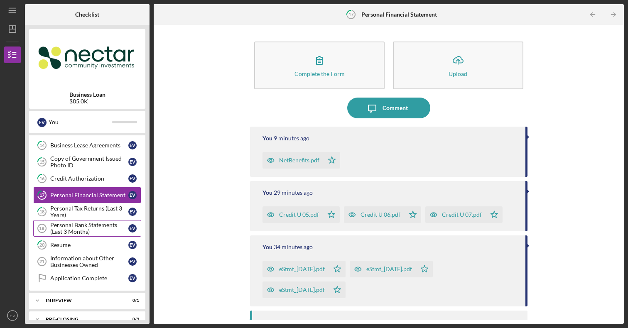
click at [97, 222] on div "Personal Bank Statements (Last 3 Months)" at bounding box center [89, 228] width 78 height 13
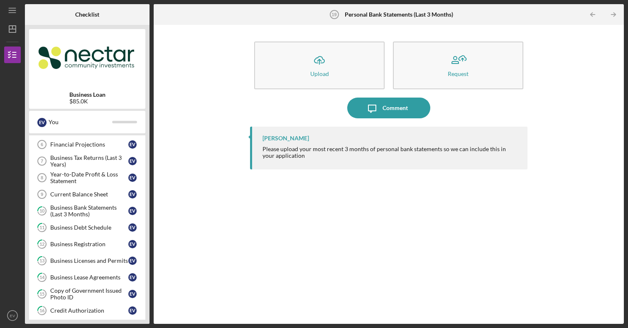
scroll to position [98, 0]
click at [92, 177] on div "Year-to-Date Profit & Loss Statement" at bounding box center [89, 178] width 78 height 13
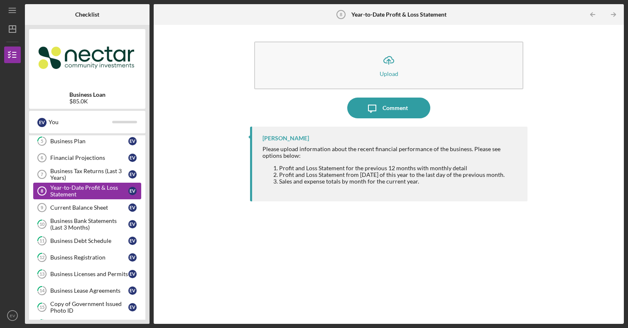
scroll to position [85, 0]
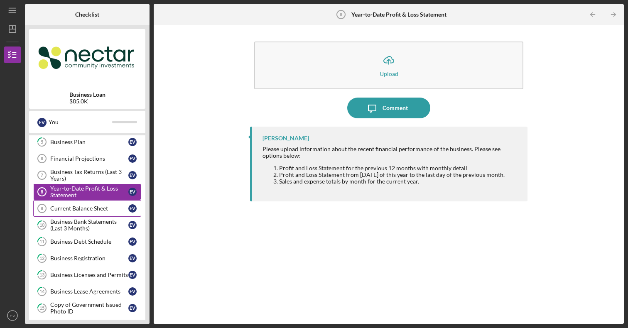
click at [88, 203] on link "Current Balance Sheet 9 Current Balance Sheet E V" at bounding box center [87, 208] width 108 height 17
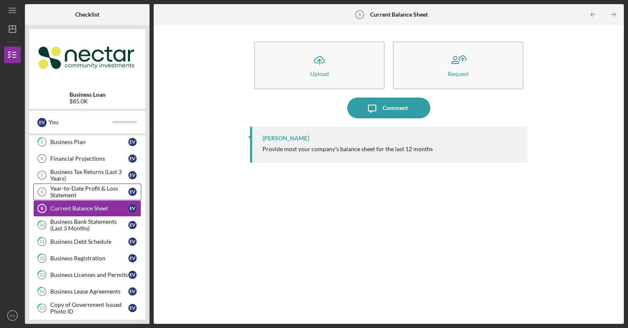
click at [90, 196] on div "Year-to-Date Profit & Loss Statement" at bounding box center [89, 191] width 78 height 13
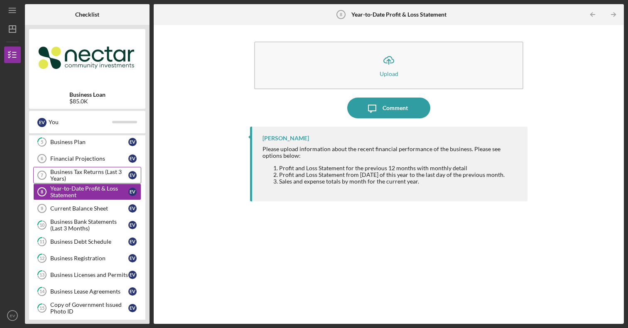
click at [89, 182] on div "Business Tax Returns (Last 3 Years)" at bounding box center [89, 175] width 78 height 13
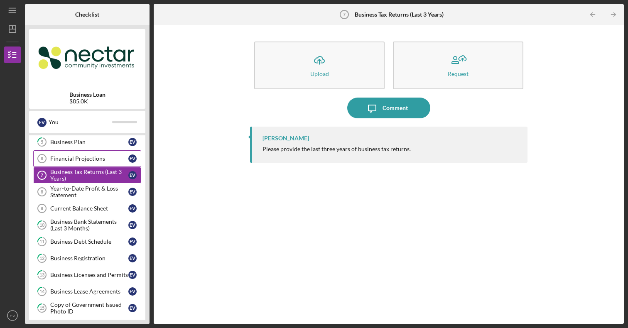
click at [81, 164] on link "Financial Projections 6 Financial Projections E V" at bounding box center [87, 158] width 108 height 17
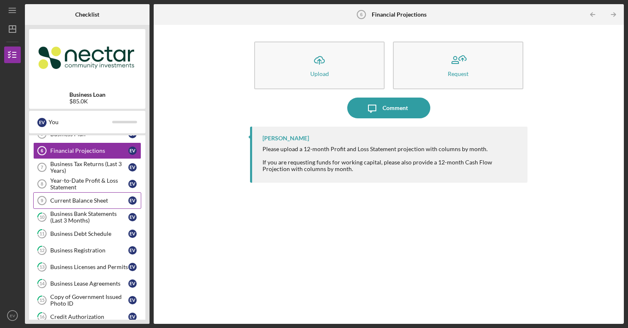
scroll to position [94, 0]
click at [76, 205] on link "Current Balance Sheet 9 Current Balance Sheet E V" at bounding box center [87, 199] width 108 height 17
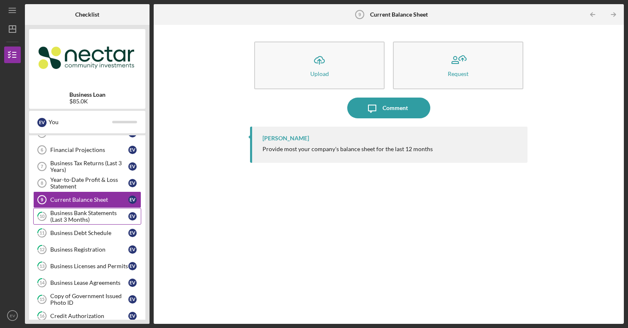
click at [78, 214] on div "Business Bank Statements (Last 3 Months)" at bounding box center [89, 216] width 78 height 13
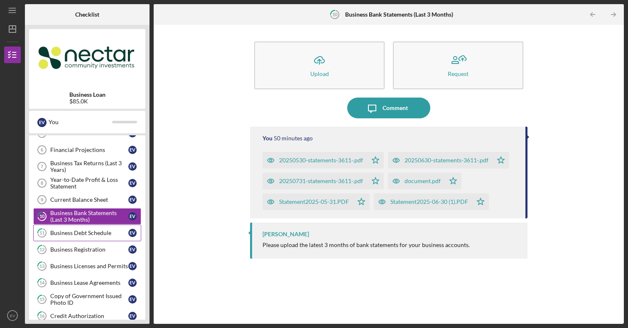
click at [77, 235] on div "Business Debt Schedule" at bounding box center [89, 233] width 78 height 7
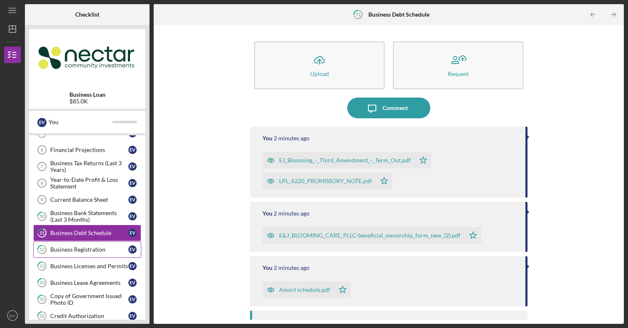
click at [76, 244] on link "12 Business Registration E V" at bounding box center [87, 249] width 108 height 17
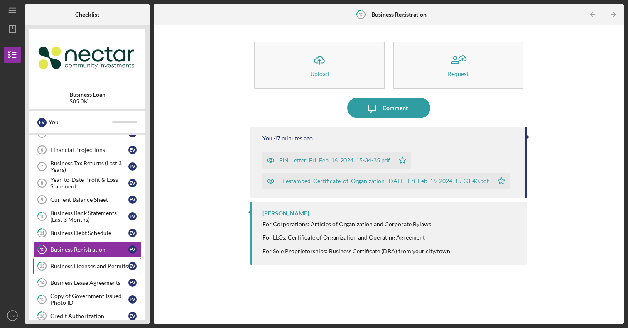
click at [78, 267] on div "Business Licenses and Permits" at bounding box center [89, 266] width 78 height 7
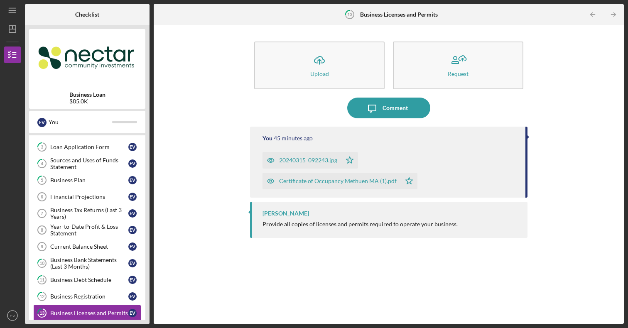
scroll to position [45, 0]
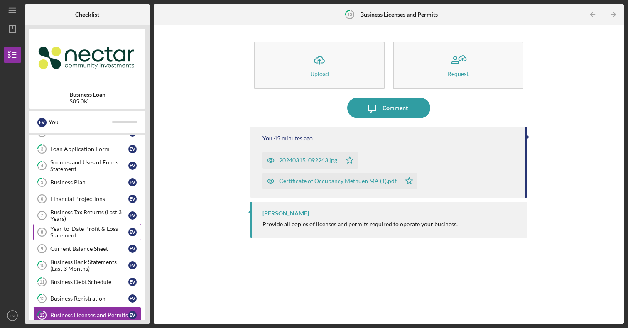
click at [75, 225] on div "Year-to-Date Profit & Loss Statement" at bounding box center [89, 231] width 78 height 13
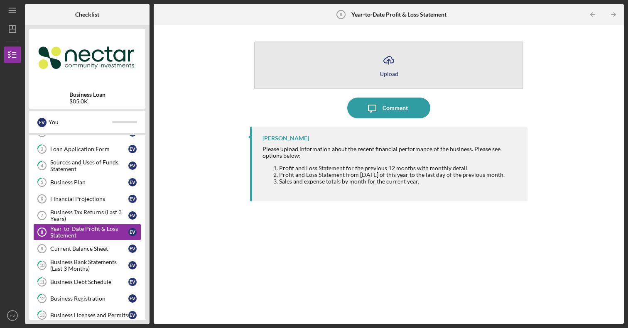
click at [390, 74] on div "Upload" at bounding box center [389, 74] width 19 height 6
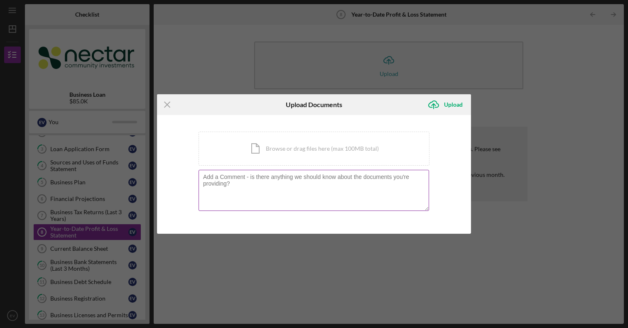
click at [291, 173] on div at bounding box center [314, 191] width 231 height 42
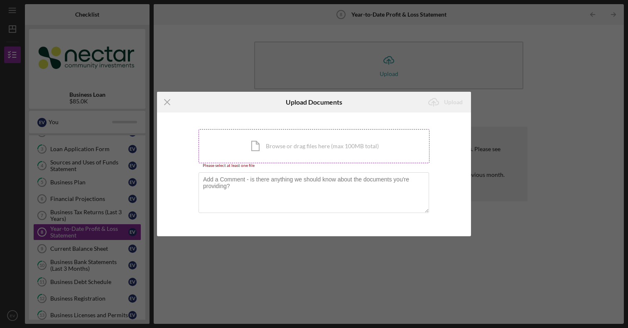
click at [293, 152] on div "Icon/Document Browse or drag files here (max 100MB total) Tap to choose files o…" at bounding box center [314, 146] width 231 height 34
click at [245, 148] on div "Icon/Document Browse or drag files here (max 100MB total) Tap to choose files o…" at bounding box center [314, 146] width 231 height 34
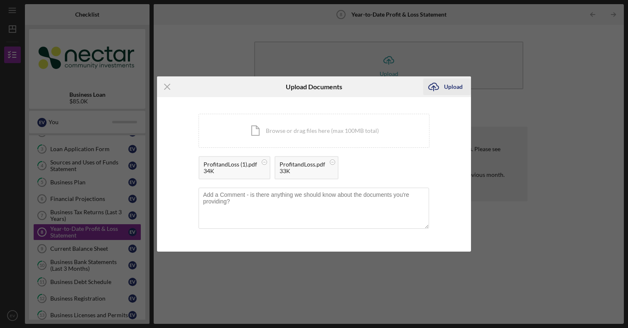
click at [442, 89] on icon "Icon/Upload" at bounding box center [433, 86] width 21 height 21
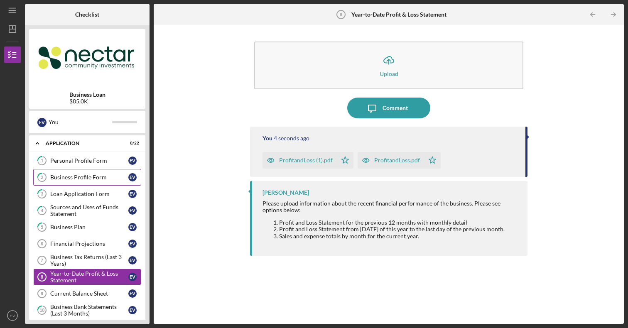
click at [79, 182] on link "2 Business Profile Form E V" at bounding box center [87, 177] width 108 height 17
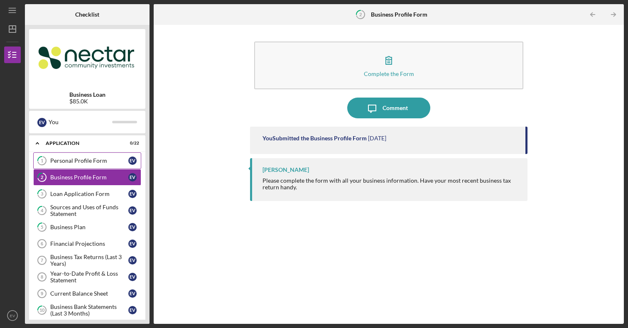
click at [80, 167] on link "1 Personal Profile Form E V" at bounding box center [87, 160] width 108 height 17
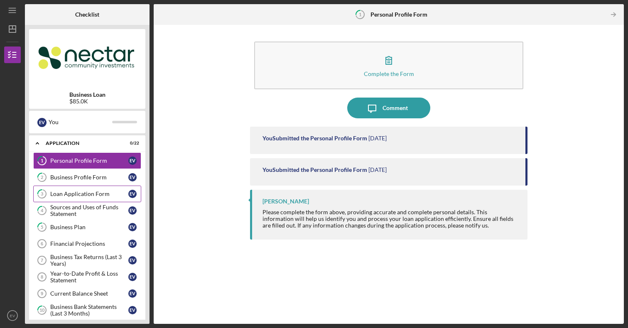
click at [76, 190] on link "3 Loan Application Form E V" at bounding box center [87, 194] width 108 height 17
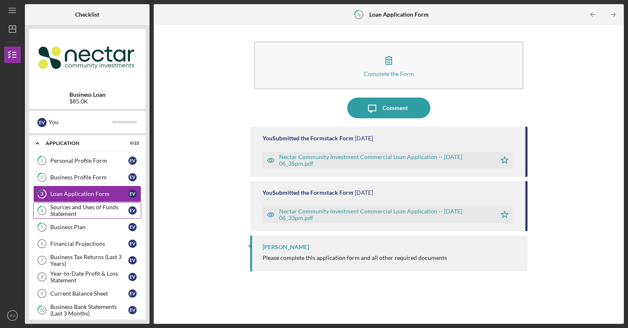
click at [74, 209] on div "Sources and Uses of Funds Statement" at bounding box center [89, 210] width 78 height 13
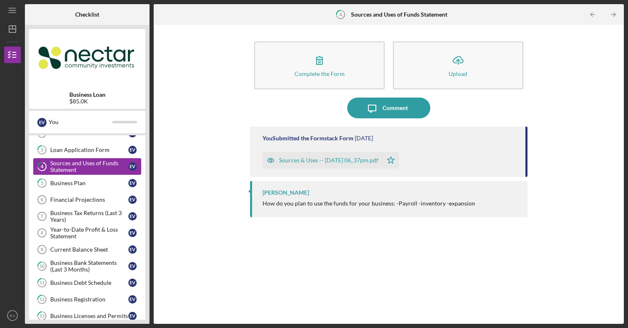
scroll to position [46, 0]
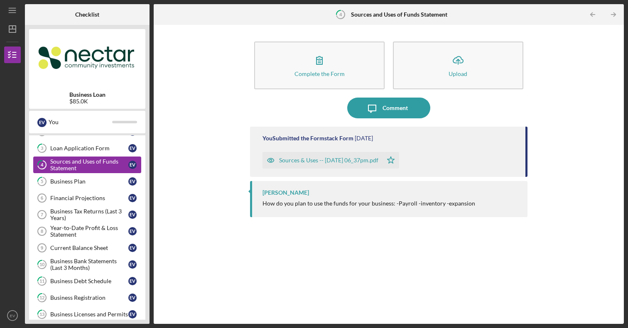
click at [74, 209] on div "Business Tax Returns (Last 3 Years)" at bounding box center [89, 214] width 78 height 13
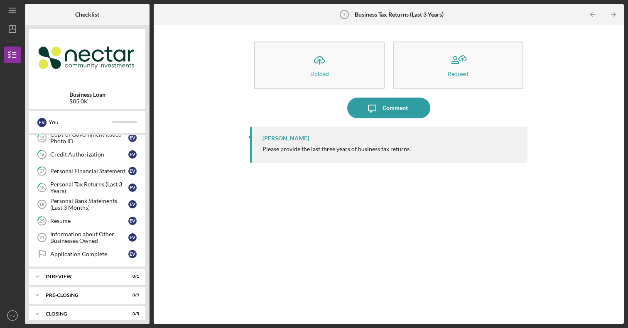
scroll to position [262, 0]
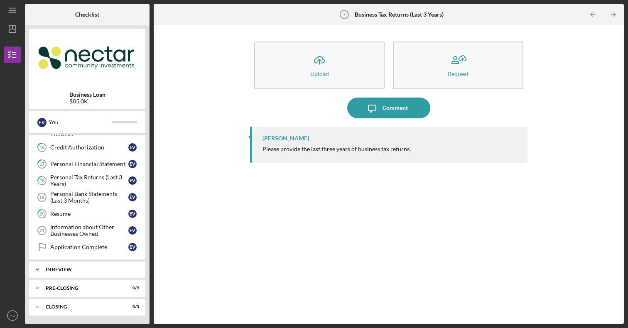
click at [74, 265] on div "Icon/Expander In Review 0 / 1" at bounding box center [87, 269] width 116 height 17
click at [17, 13] on icon "Icon/Menu" at bounding box center [12, 10] width 19 height 19
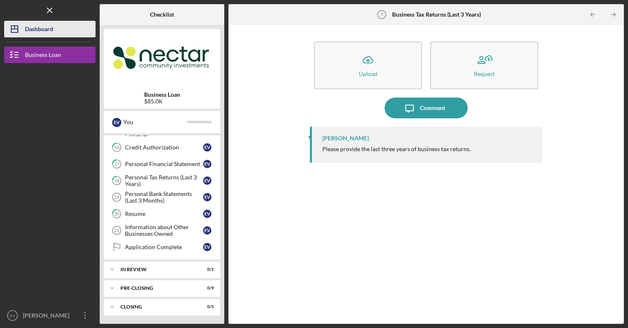
click at [25, 26] on icon "Icon/Dashboard" at bounding box center [14, 29] width 21 height 21
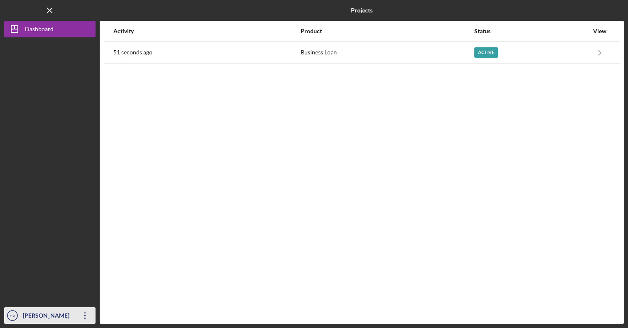
click at [78, 318] on icon "Icon/Overflow" at bounding box center [85, 315] width 21 height 21
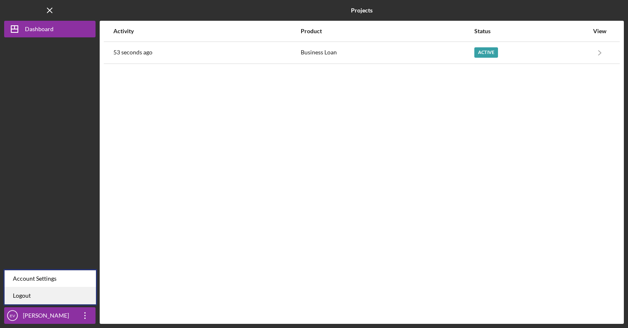
click at [66, 298] on link "Logout" at bounding box center [50, 295] width 91 height 17
